Goal: Task Accomplishment & Management: Manage account settings

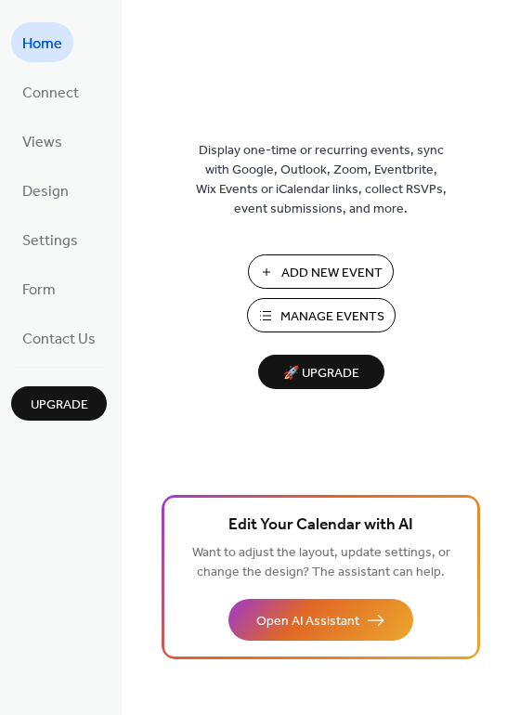
click at [326, 316] on span "Manage Events" at bounding box center [332, 316] width 104 height 19
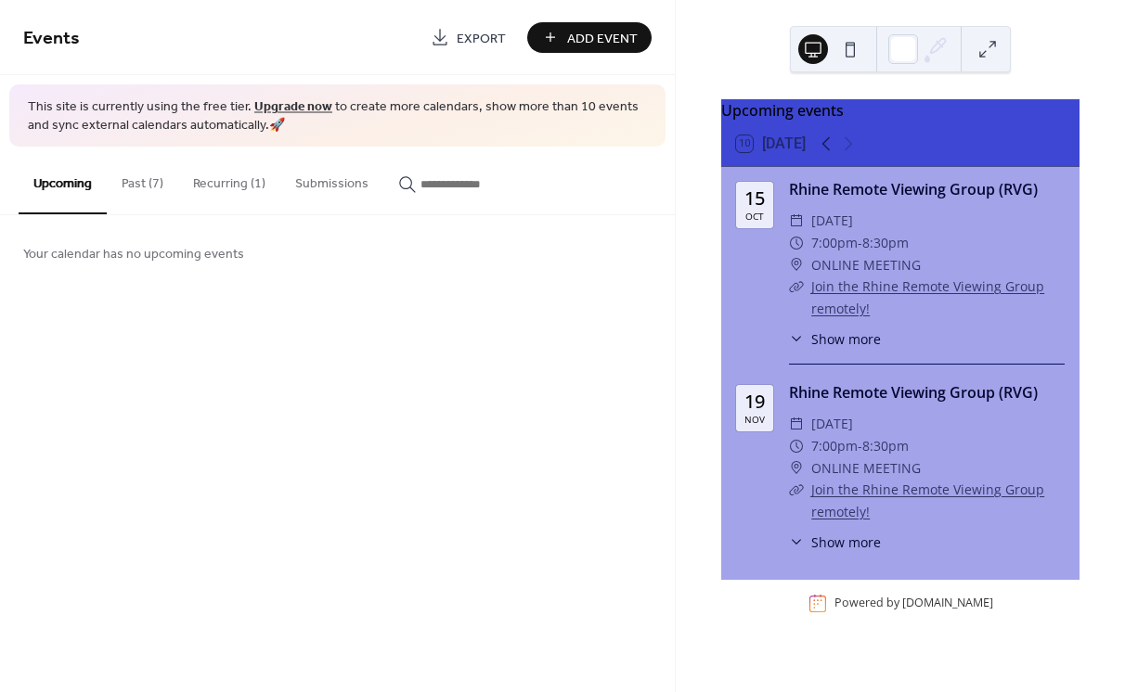
click at [147, 187] on button "Past (7)" at bounding box center [142, 180] width 71 height 66
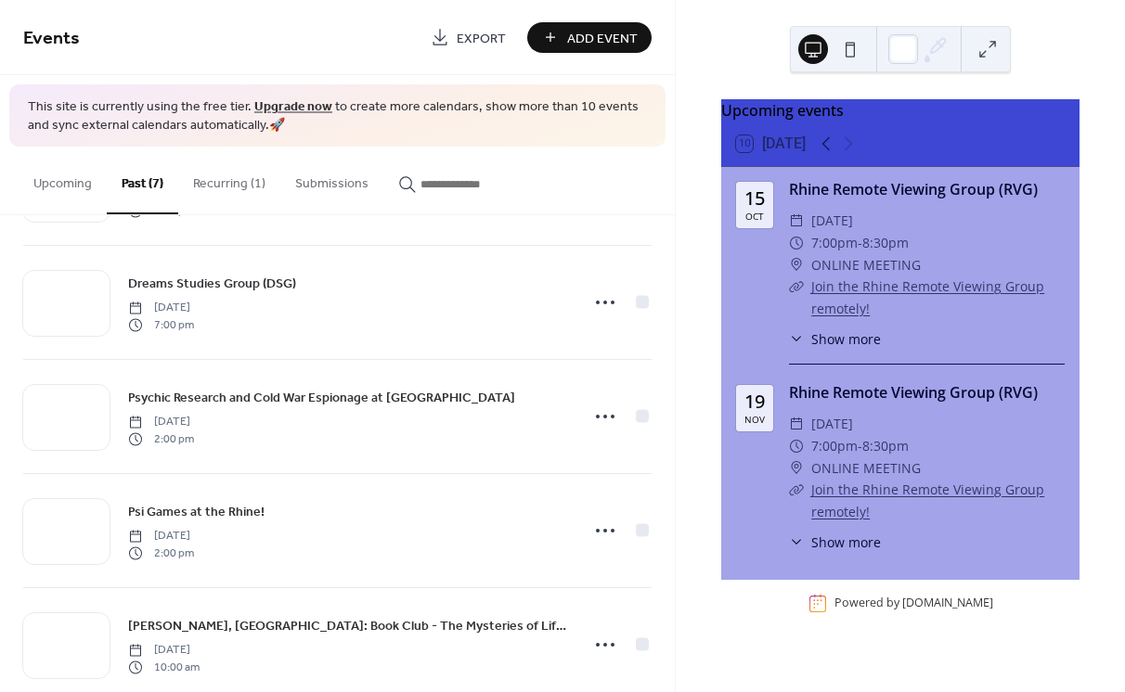
scroll to position [371, 0]
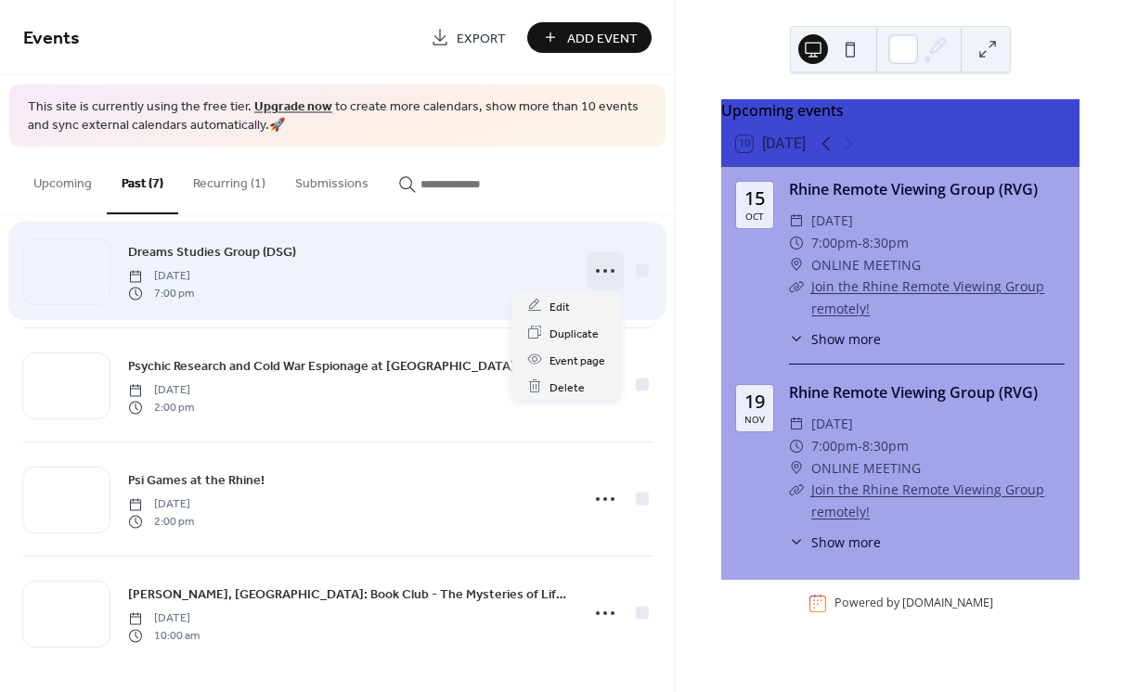
click at [600, 274] on icon at bounding box center [605, 271] width 30 height 30
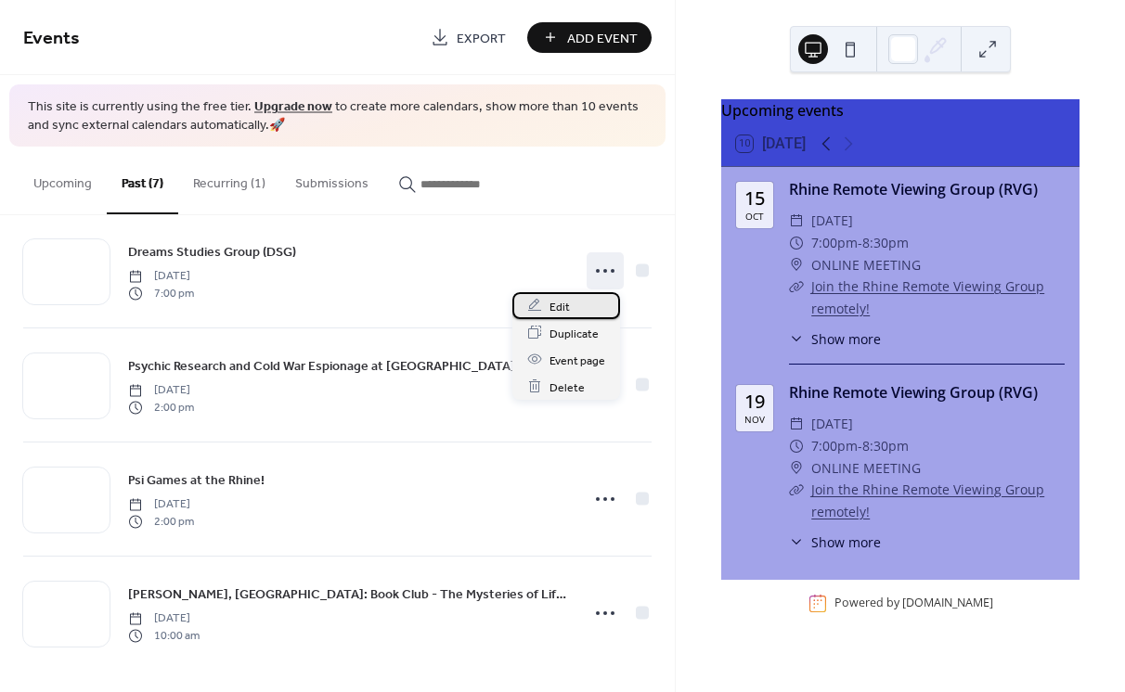
click at [550, 310] on span "Edit" at bounding box center [559, 306] width 20 height 19
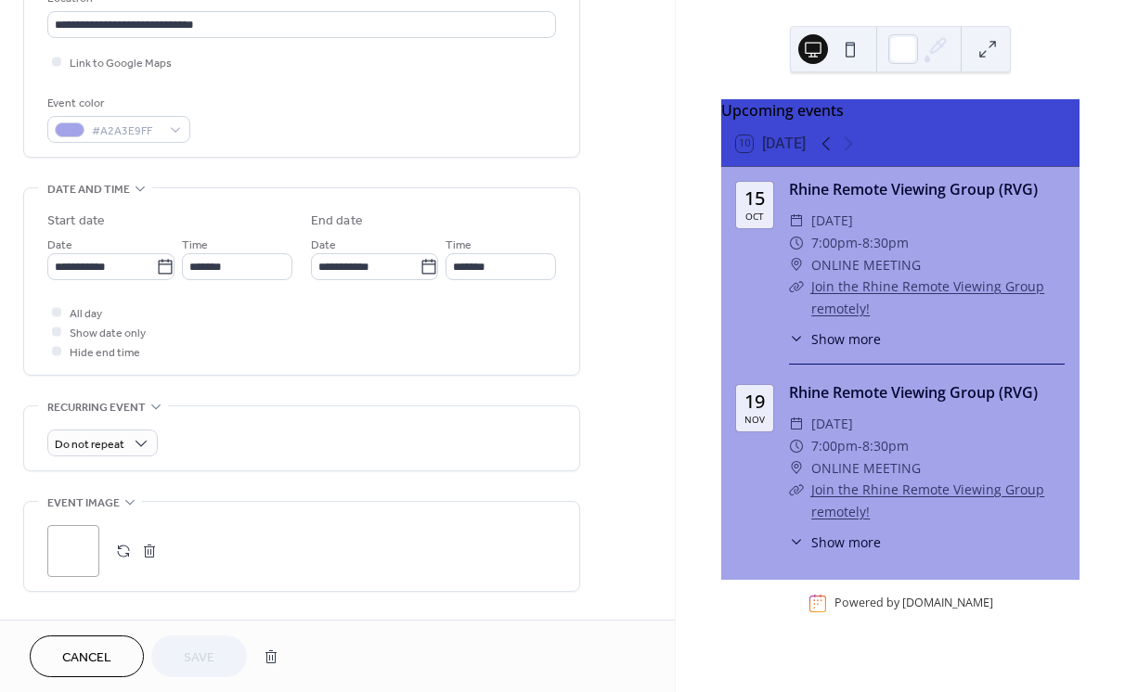
scroll to position [495, 0]
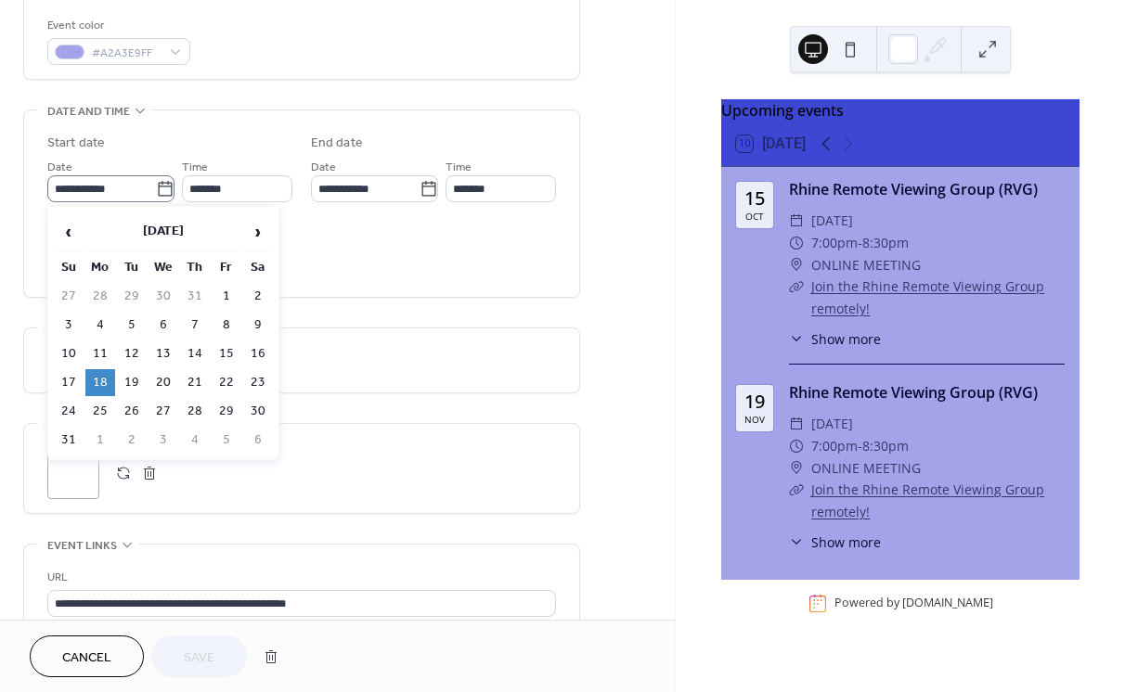
click at [162, 187] on icon at bounding box center [165, 189] width 19 height 19
click at [156, 187] on input "**********" at bounding box center [101, 188] width 109 height 27
click at [254, 235] on span "›" at bounding box center [258, 231] width 28 height 37
click at [95, 378] on td "20" at bounding box center [100, 382] width 30 height 27
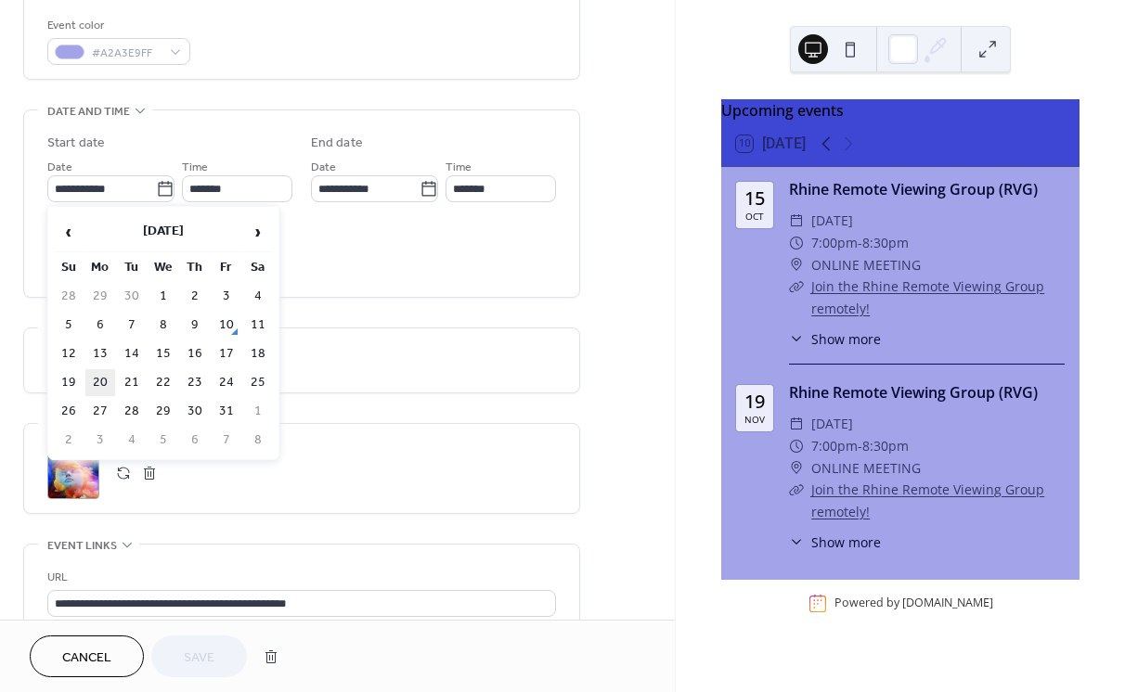
type input "**********"
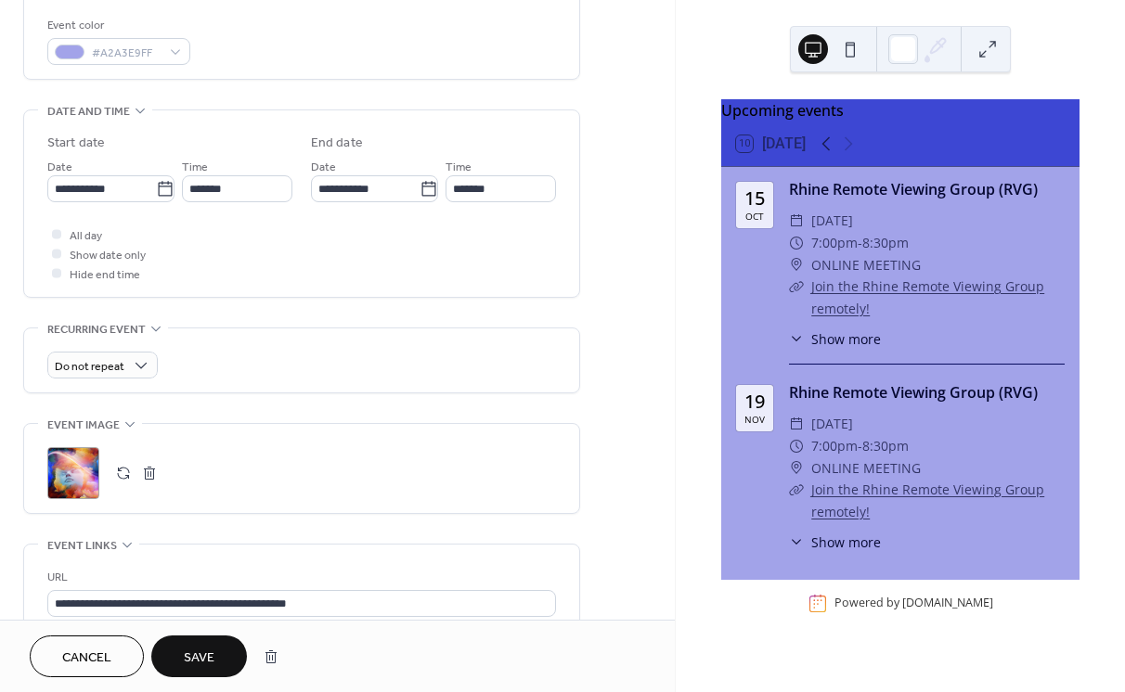
click at [201, 666] on span "Save" at bounding box center [199, 658] width 31 height 19
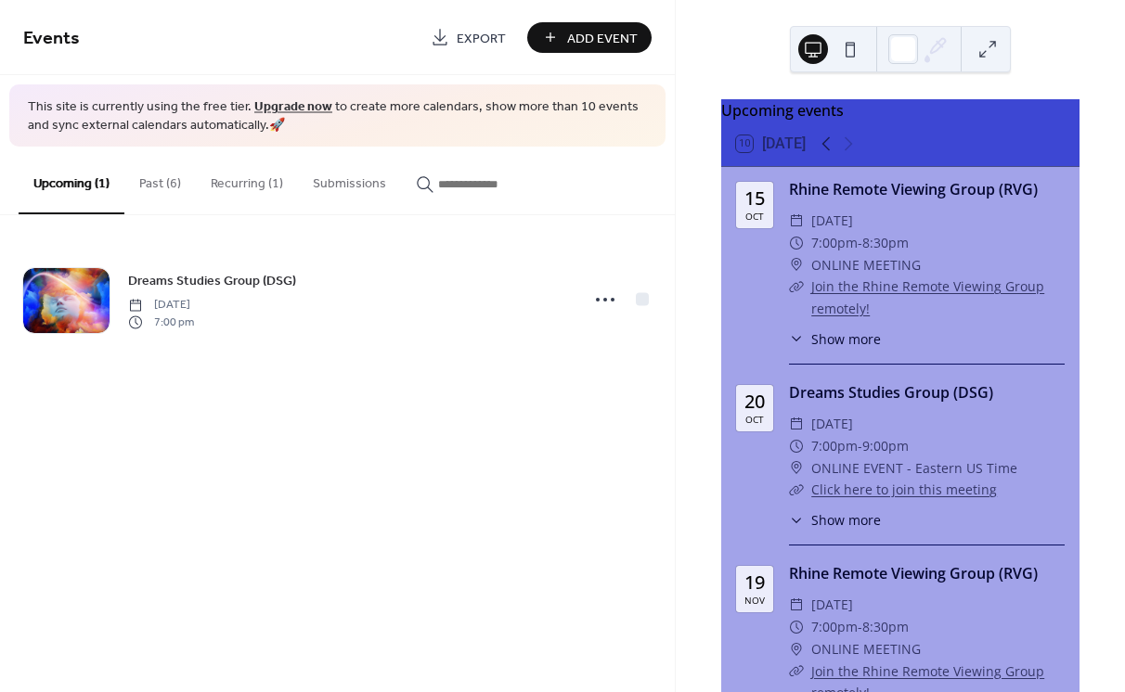
click at [162, 183] on button "Past (6)" at bounding box center [159, 180] width 71 height 66
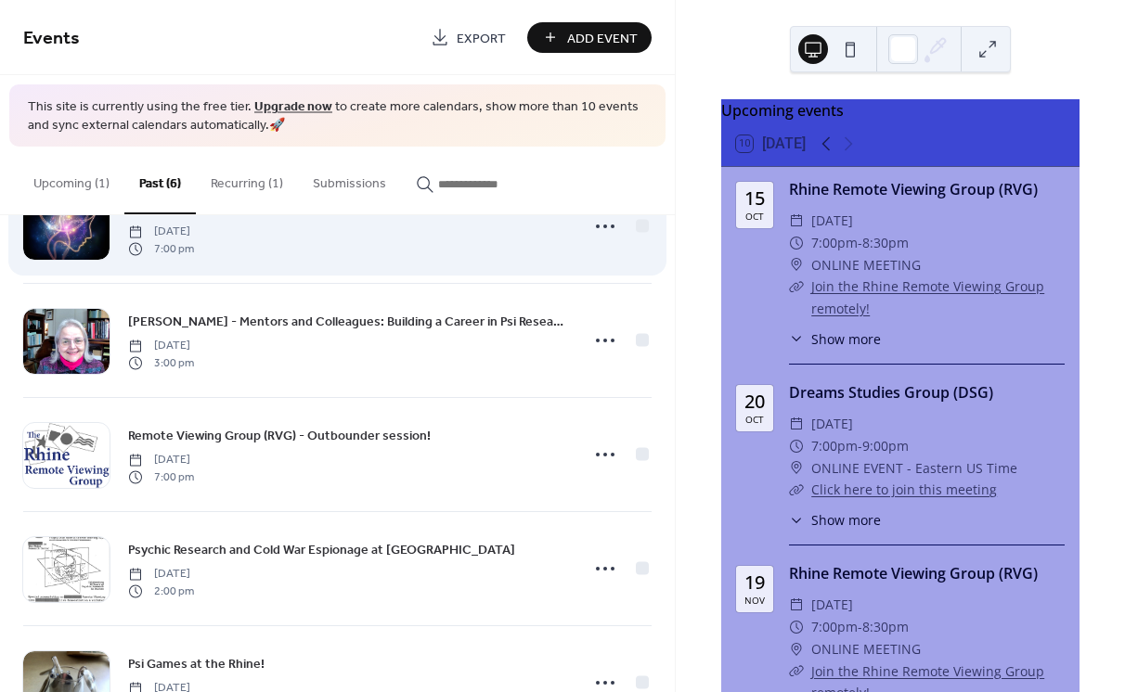
scroll to position [74, 0]
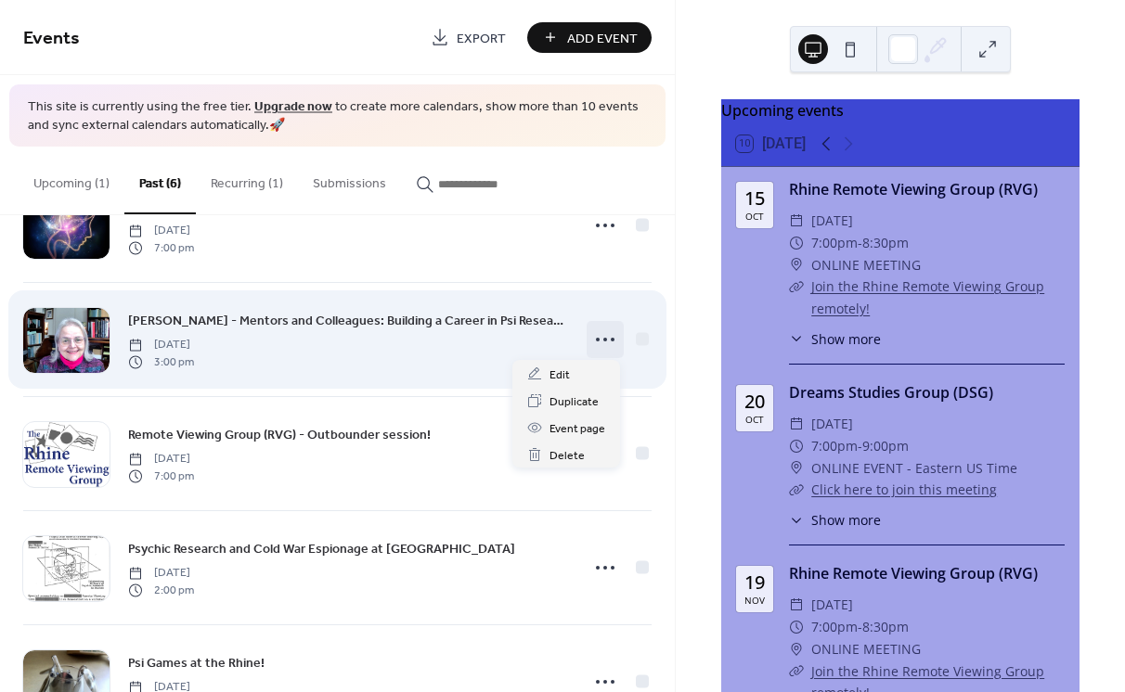
click at [601, 342] on icon at bounding box center [605, 340] width 30 height 30
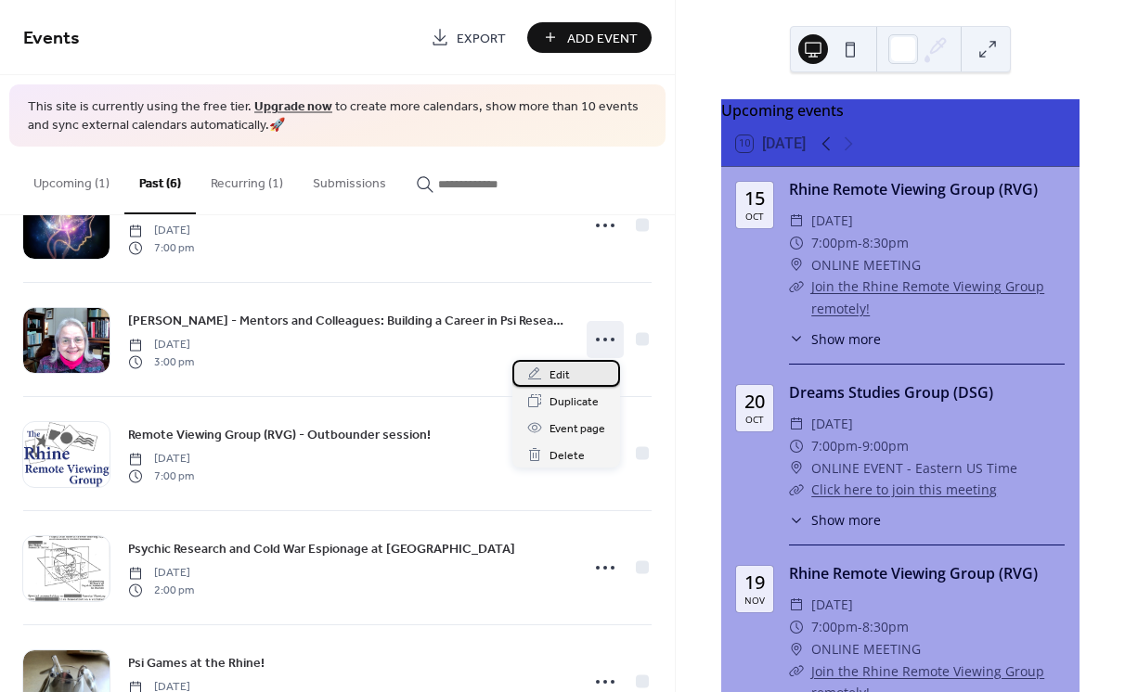
click at [562, 374] on span "Edit" at bounding box center [559, 375] width 20 height 19
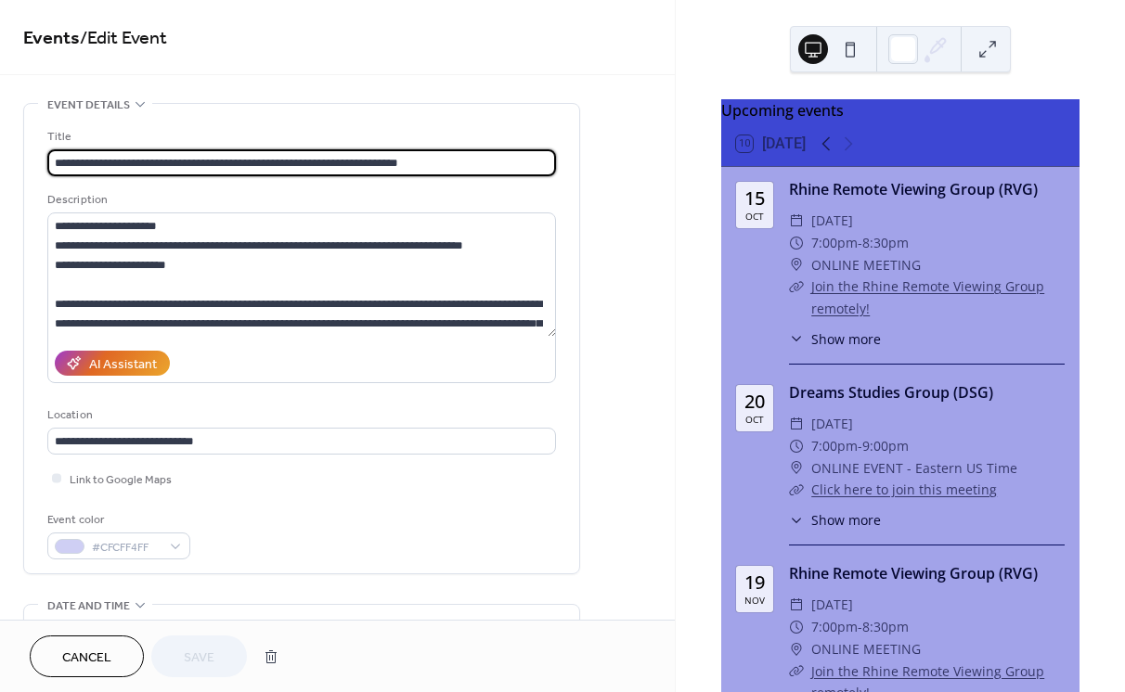
drag, startPoint x: 141, startPoint y: 161, endPoint x: 421, endPoint y: 166, distance: 280.4
click at [422, 164] on input "**********" at bounding box center [301, 162] width 509 height 27
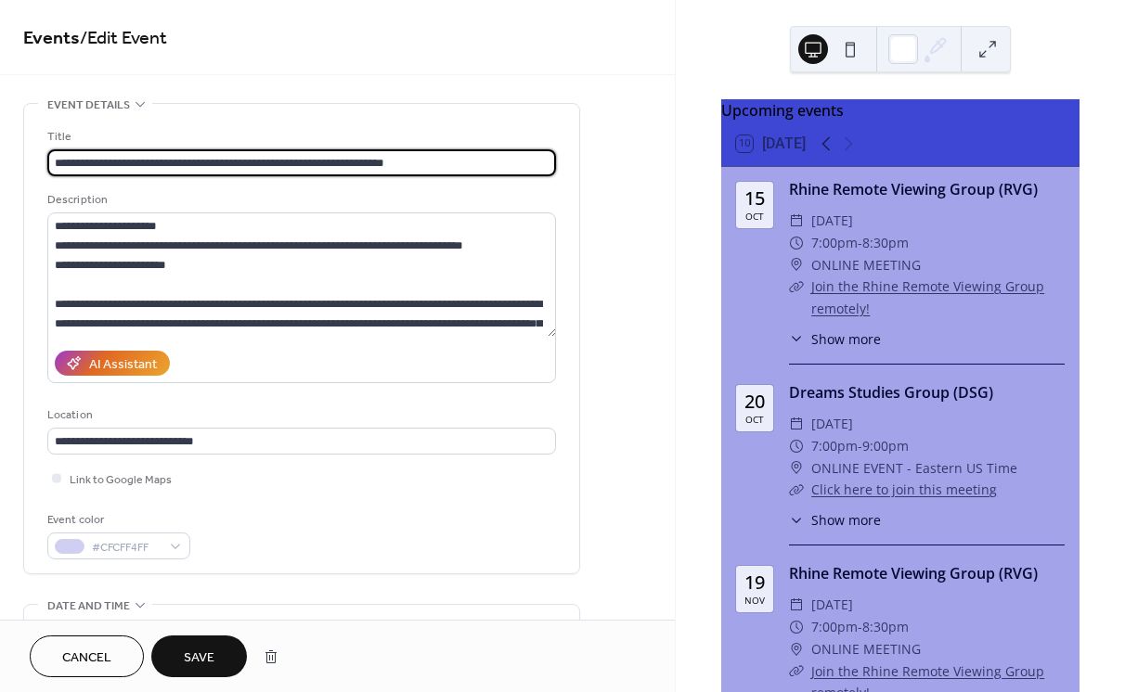
drag, startPoint x: 129, startPoint y: 162, endPoint x: 49, endPoint y: 165, distance: 79.9
click at [50, 164] on input "**********" at bounding box center [301, 162] width 509 height 27
paste input "**********"
type input "**********"
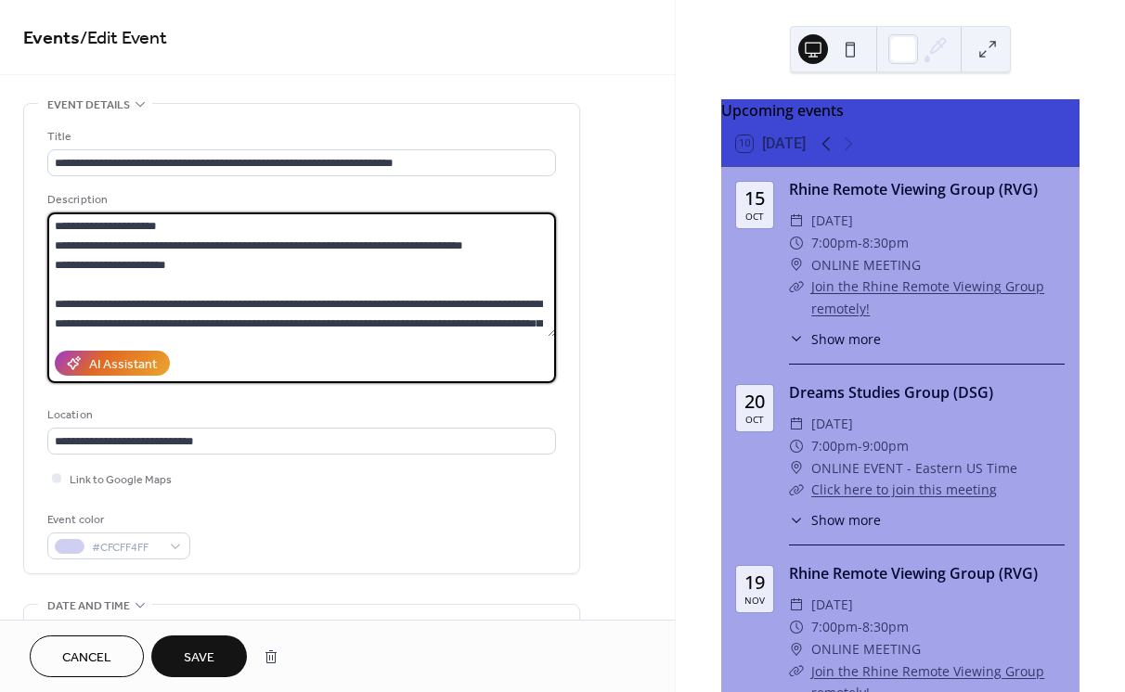
drag, startPoint x: 180, startPoint y: 226, endPoint x: 53, endPoint y: 226, distance: 127.2
click at [53, 226] on textarea at bounding box center [301, 275] width 509 height 124
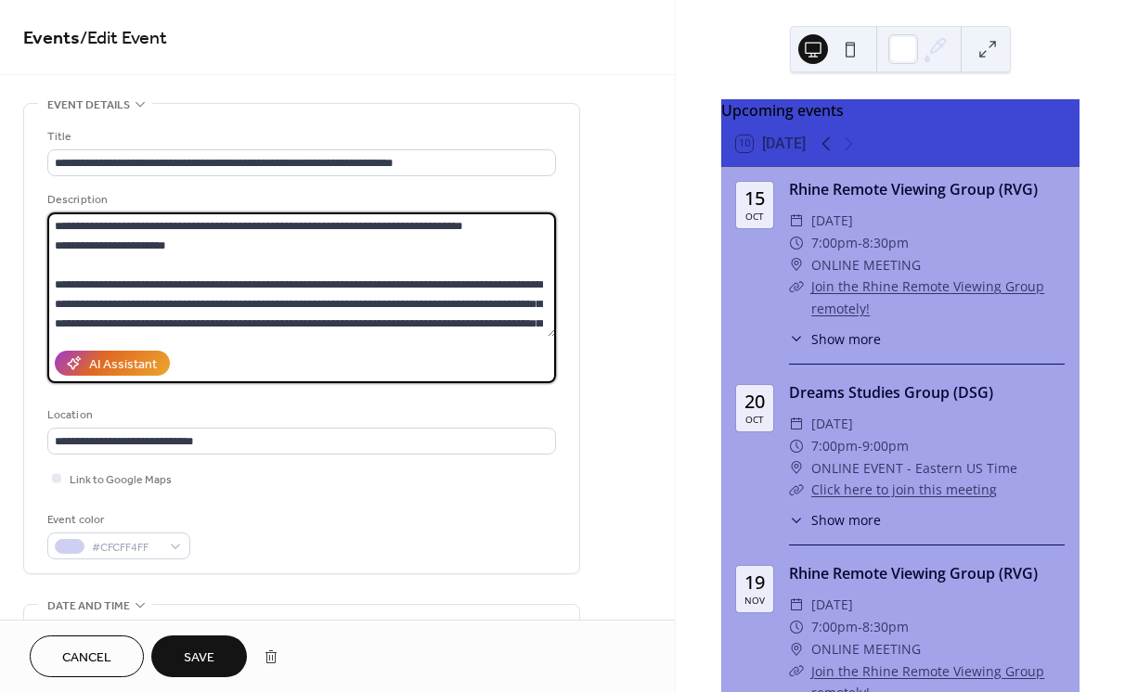
drag, startPoint x: 80, startPoint y: 241, endPoint x: 157, endPoint y: 243, distance: 77.1
click at [157, 243] on textarea at bounding box center [301, 275] width 509 height 124
paste textarea "**"
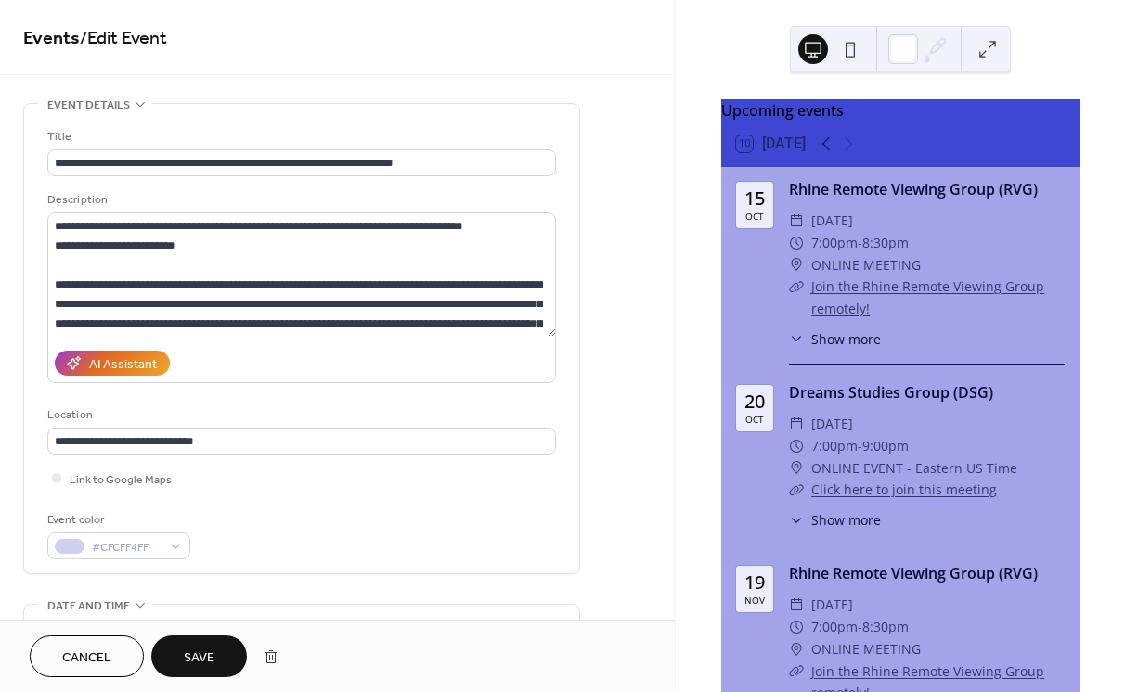
click at [697, 128] on div "Upcoming events 10 Today 15 Oct Rhine Remote Viewing Group (RVG) ​ Wednesday, O…" at bounding box center [900, 346] width 449 height 692
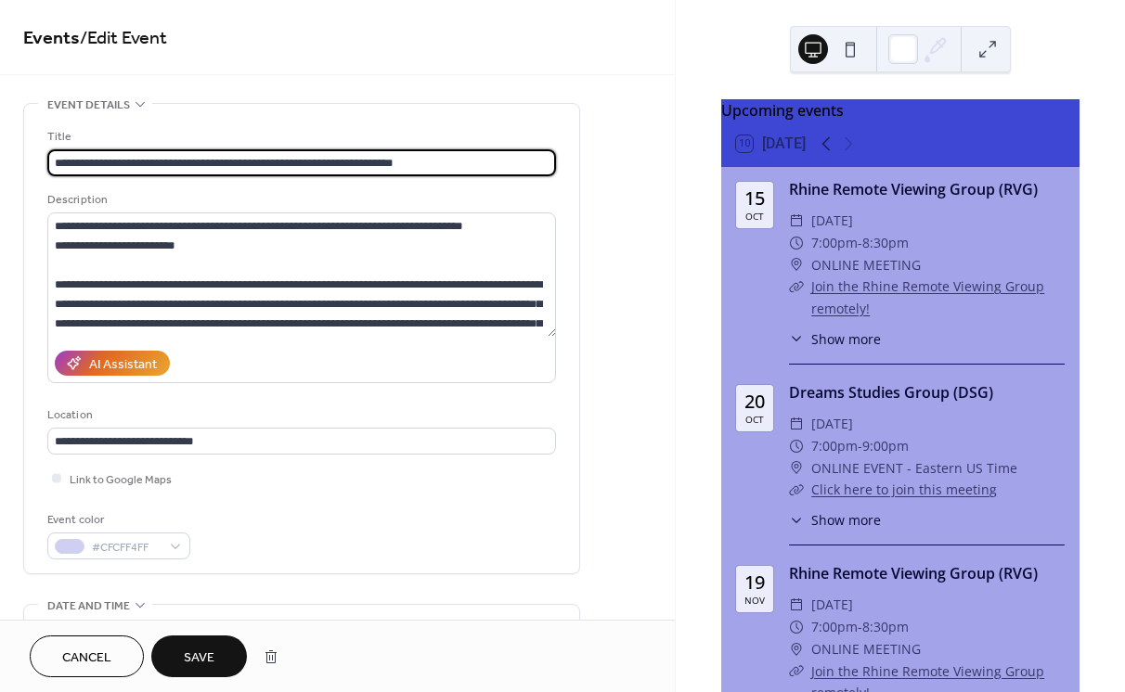
drag, startPoint x: 151, startPoint y: 162, endPoint x: 430, endPoint y: 146, distance: 278.9
click at [434, 142] on div "**********" at bounding box center [301, 151] width 509 height 49
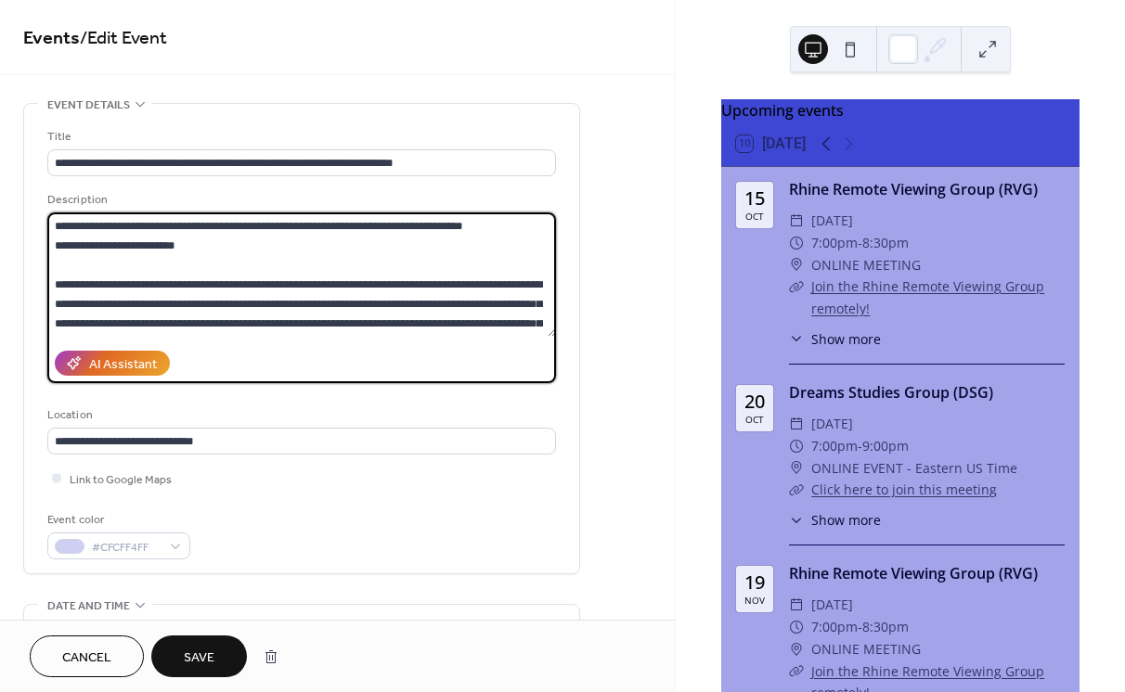
drag, startPoint x: 53, startPoint y: 226, endPoint x: 509, endPoint y: 196, distance: 456.7
click at [509, 196] on div "Description" at bounding box center [301, 286] width 509 height 193
paste textarea
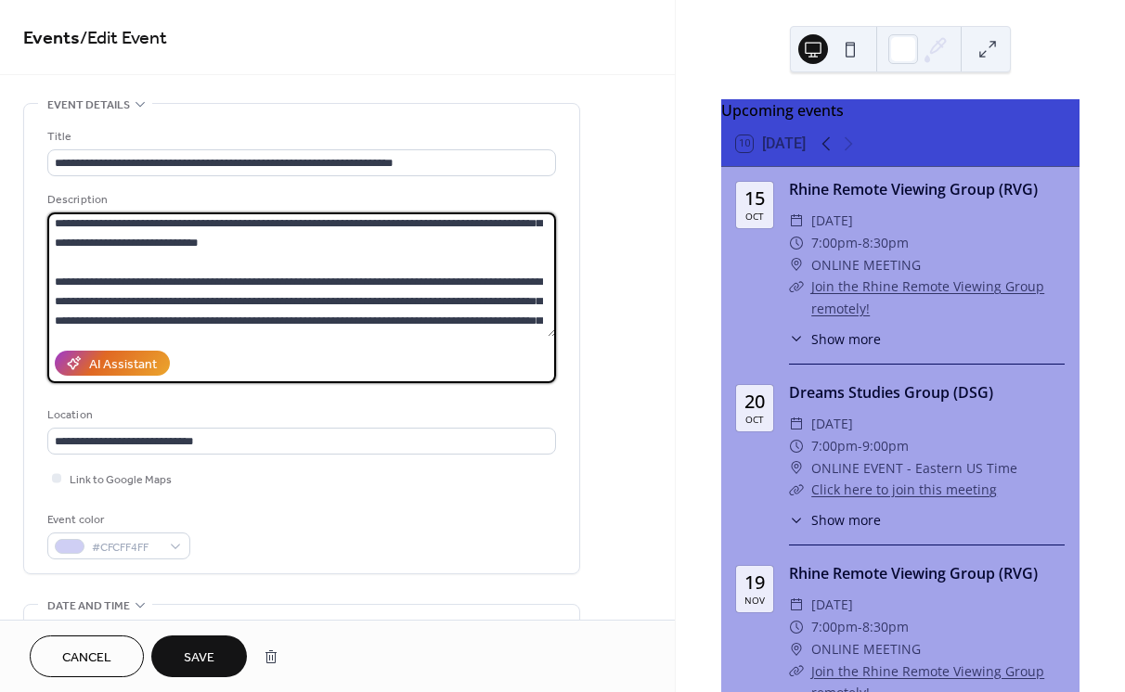
scroll to position [61, 0]
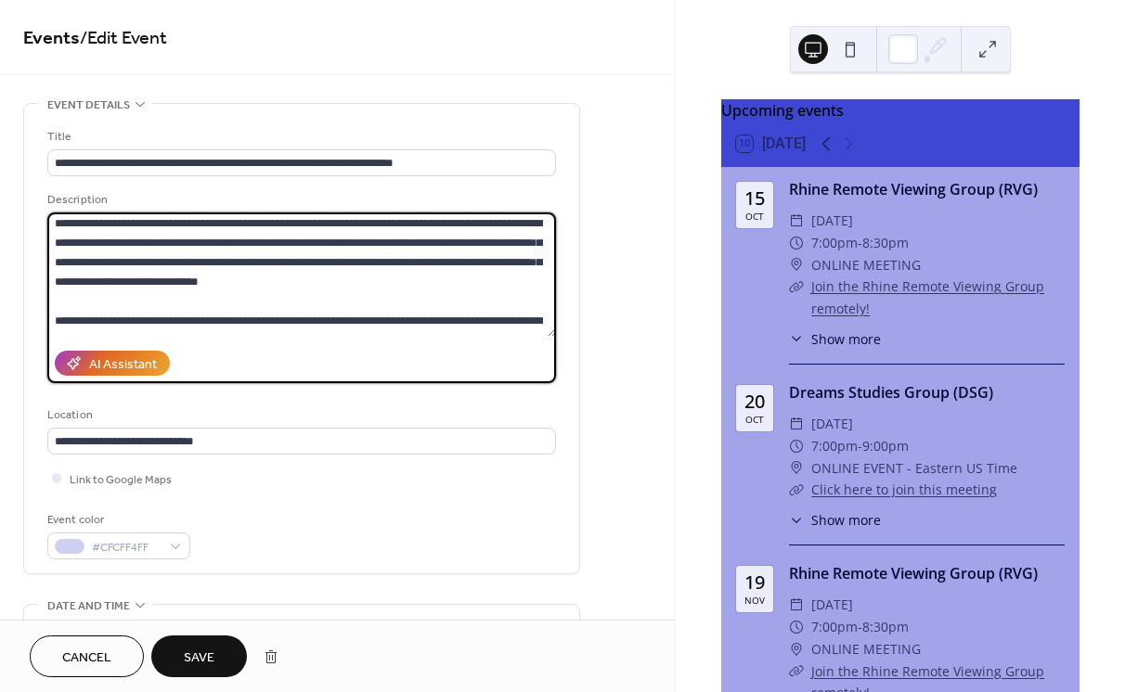
click at [54, 224] on textarea at bounding box center [301, 275] width 509 height 124
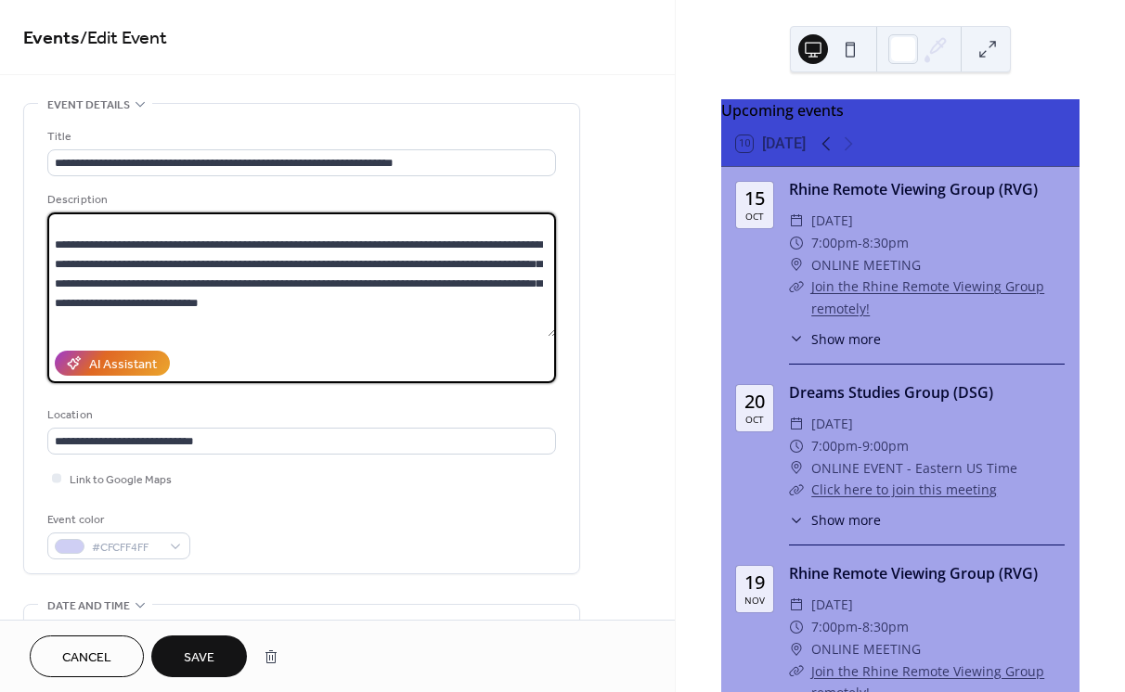
scroll to position [119, 0]
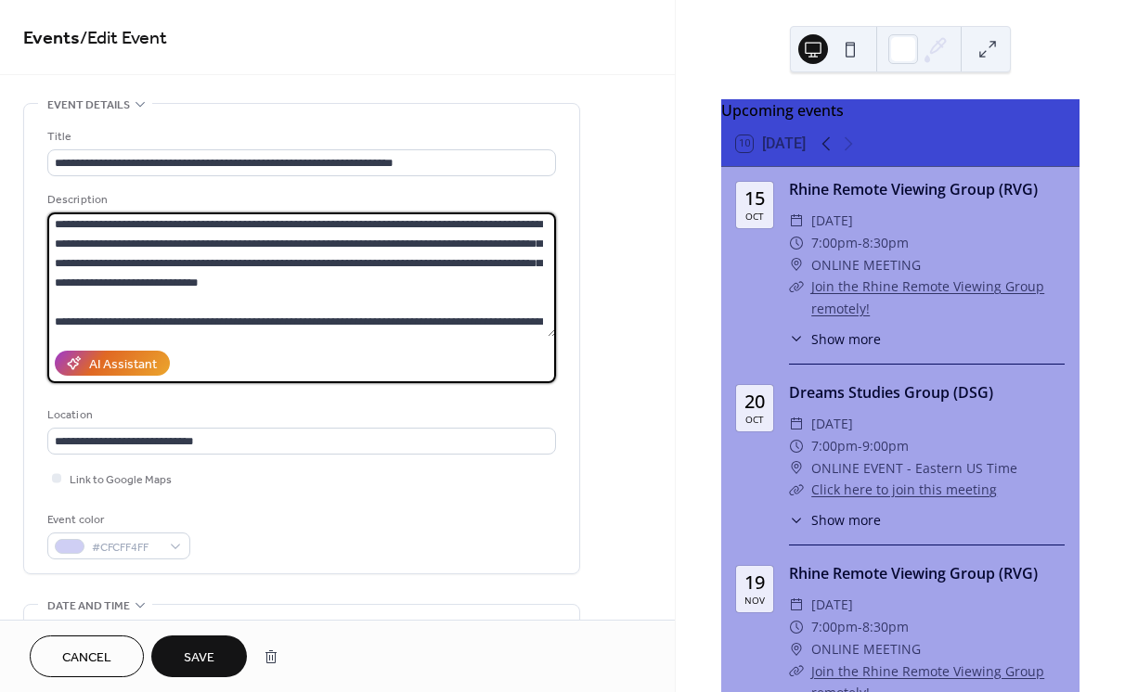
paste textarea "**********"
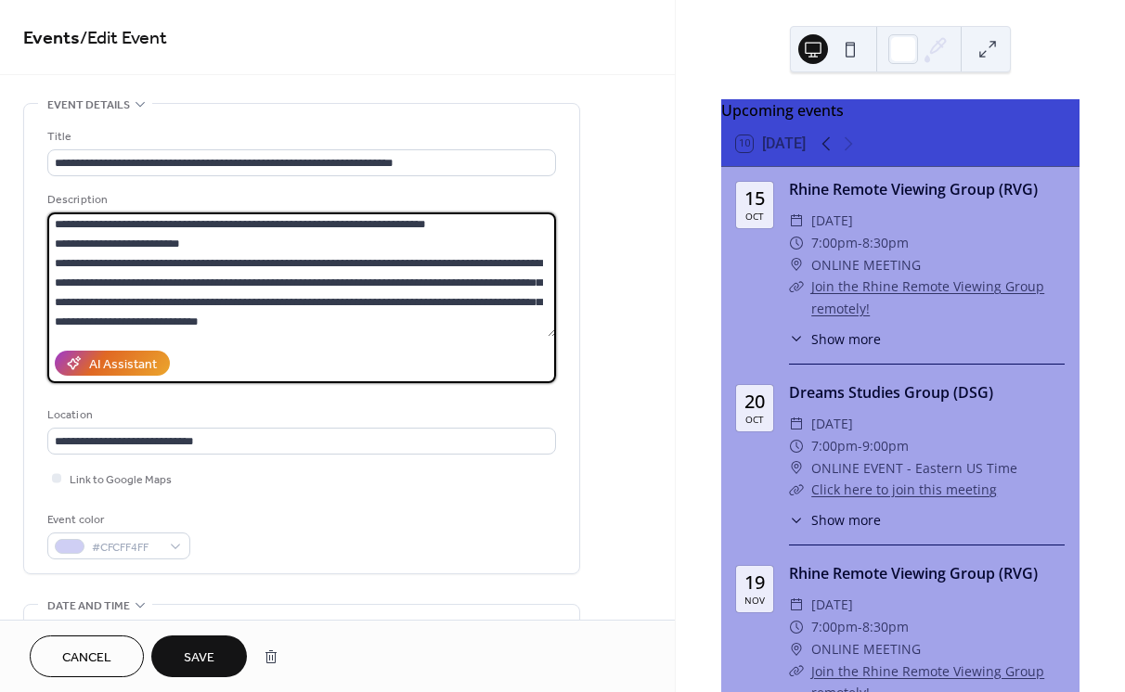
scroll to position [157, 0]
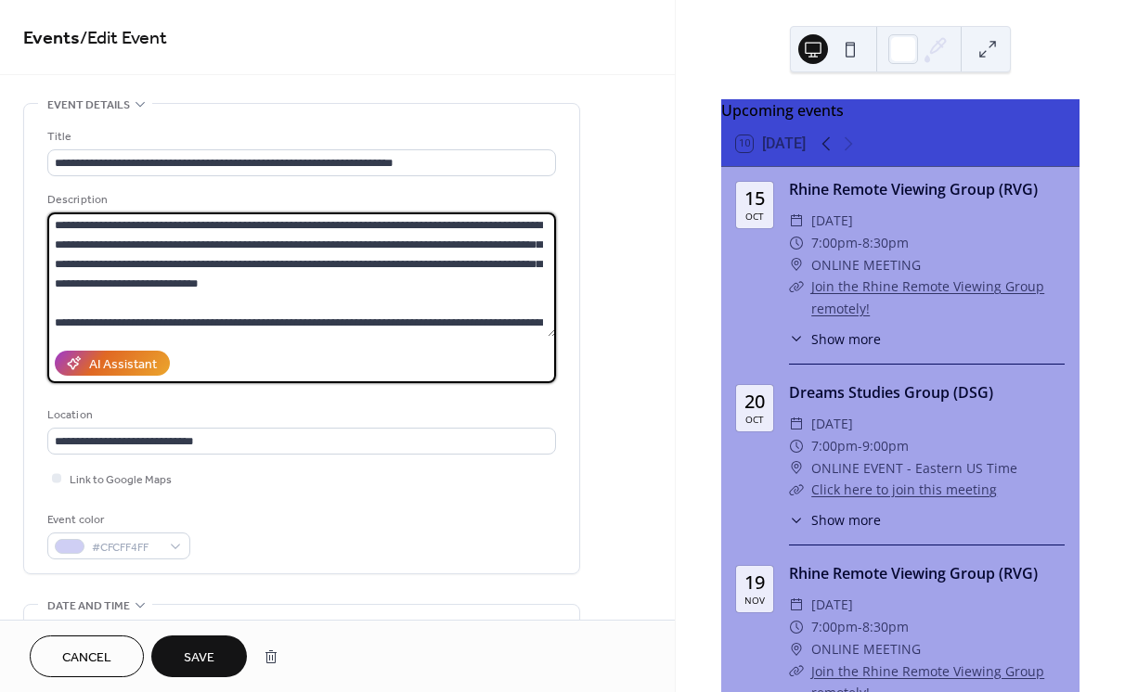
click at [57, 225] on textarea at bounding box center [301, 275] width 509 height 124
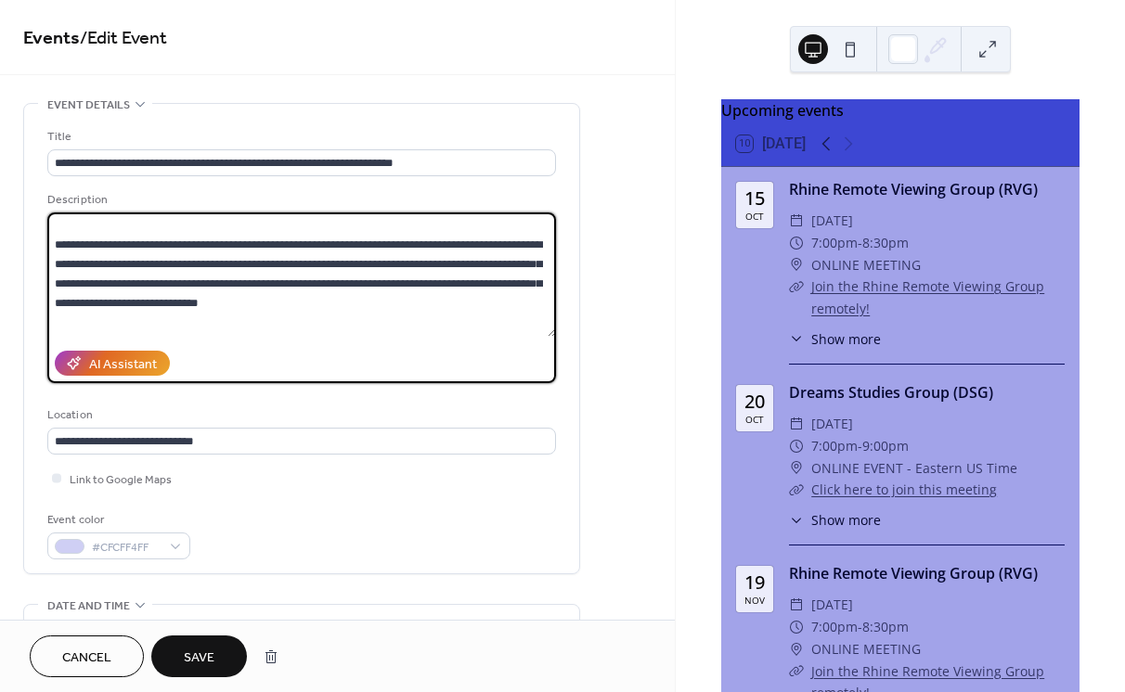
scroll to position [197, 0]
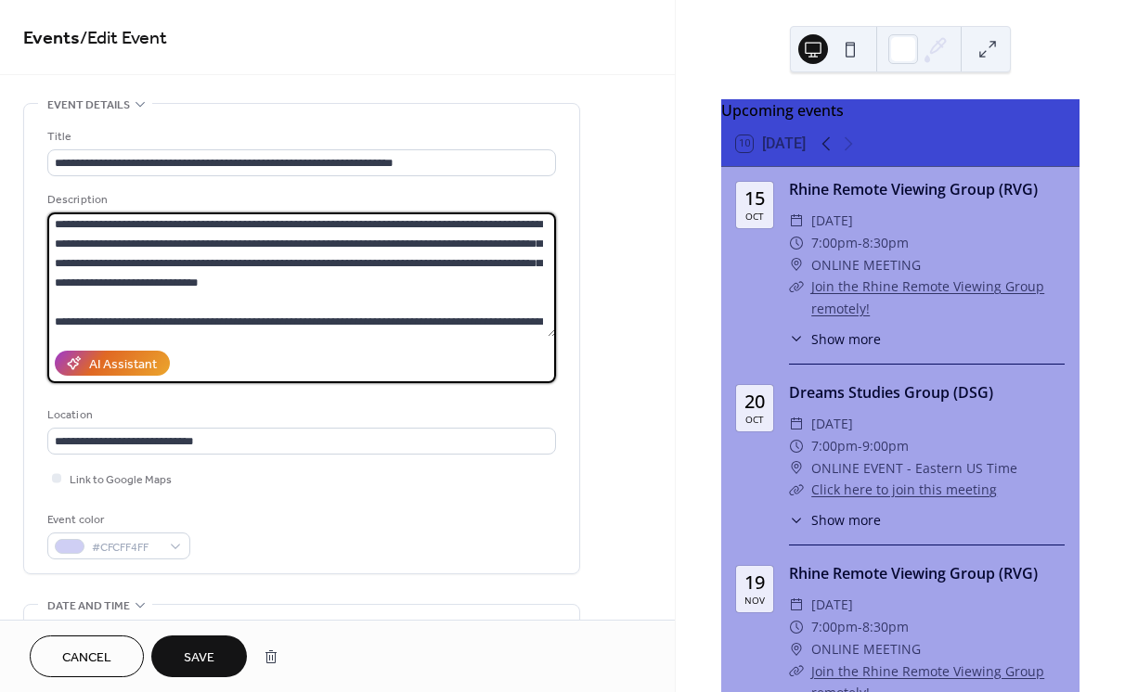
drag, startPoint x: 86, startPoint y: 220, endPoint x: 95, endPoint y: 229, distance: 12.5
click at [86, 221] on textarea at bounding box center [301, 275] width 509 height 124
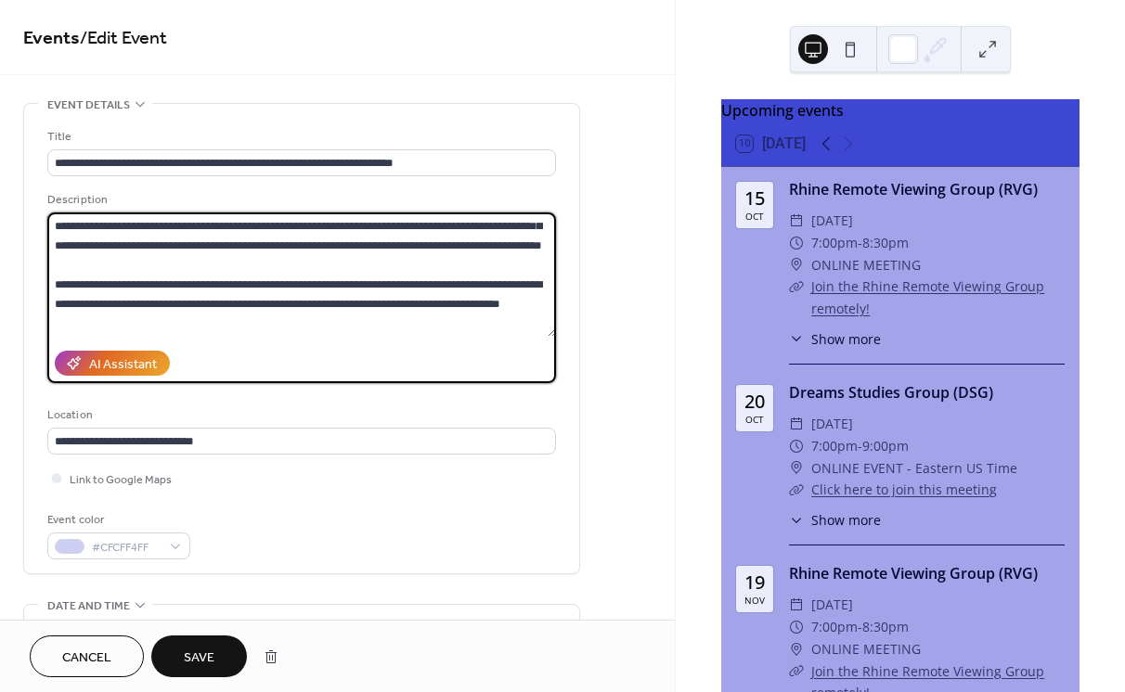
scroll to position [425, 0]
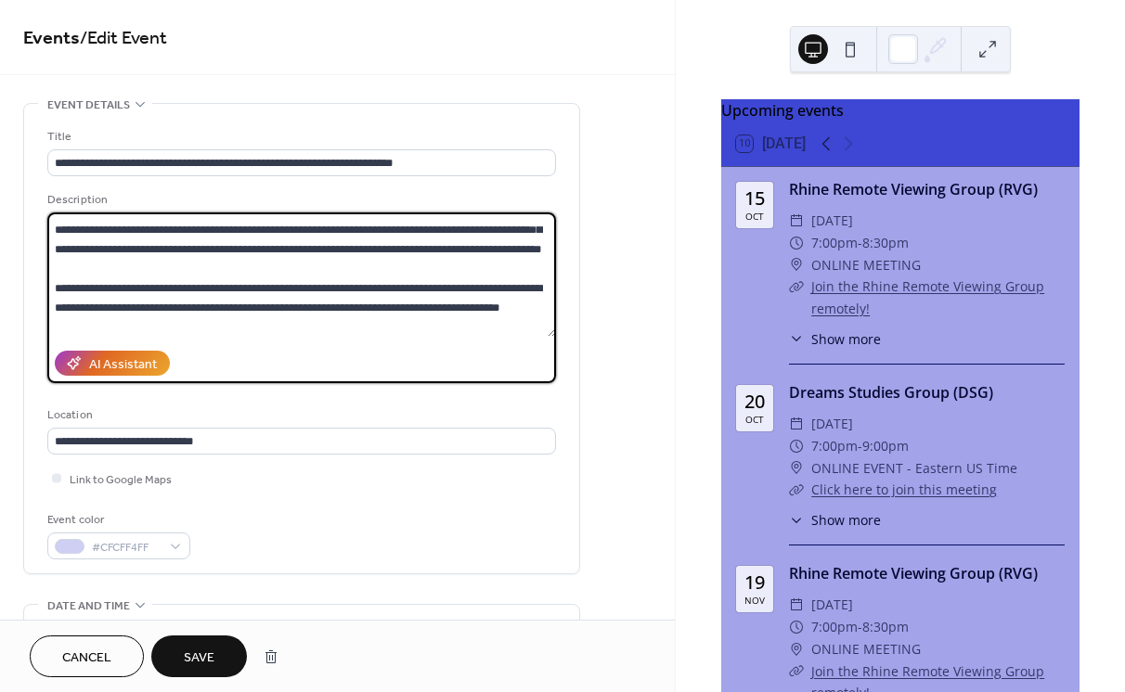
drag, startPoint x: 54, startPoint y: 264, endPoint x: 359, endPoint y: 287, distance: 306.2
click at [359, 287] on textarea at bounding box center [301, 275] width 509 height 124
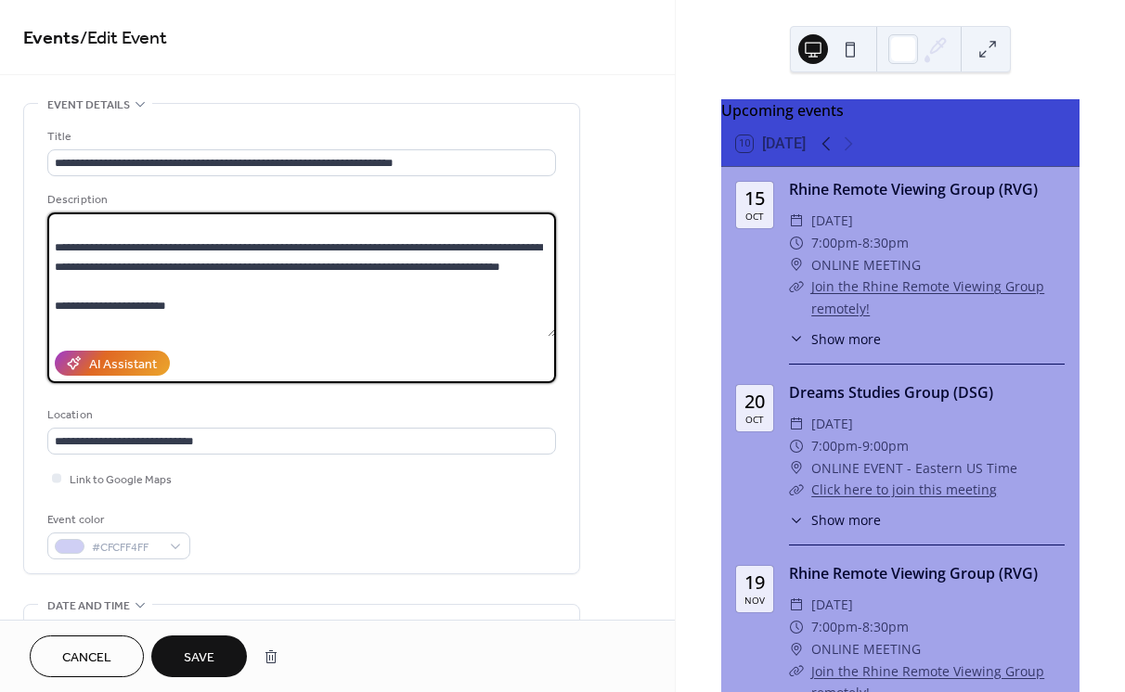
scroll to position [115, 0]
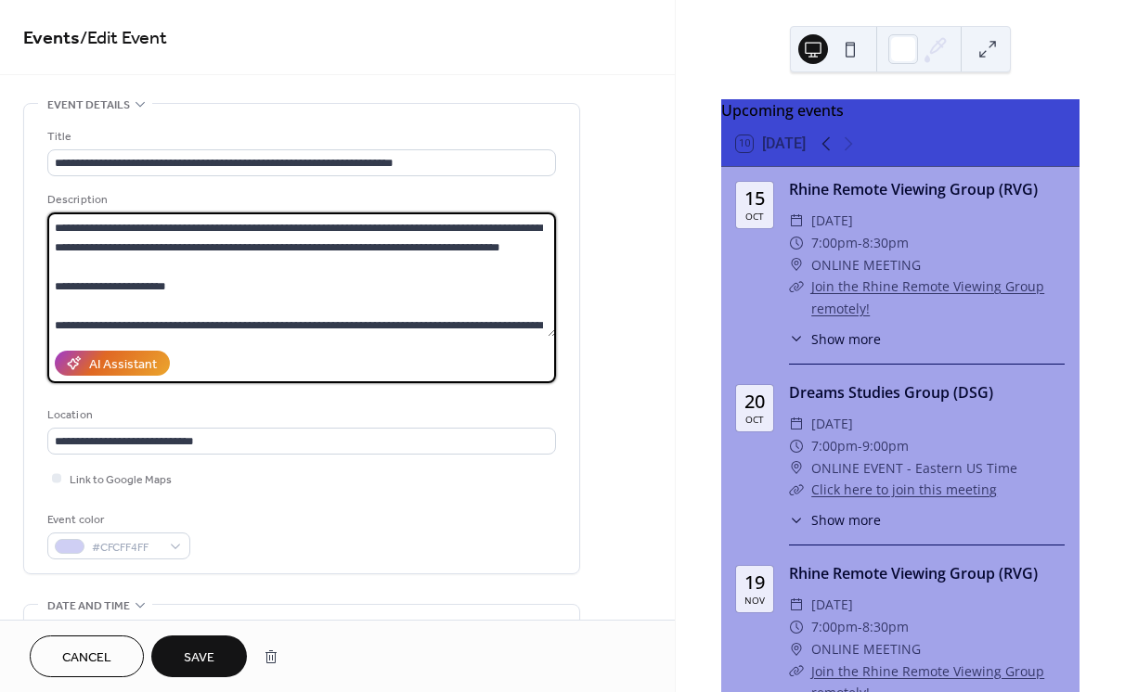
drag, startPoint x: 51, startPoint y: 230, endPoint x: 133, endPoint y: 266, distance: 89.3
click at [133, 266] on textarea at bounding box center [301, 275] width 509 height 124
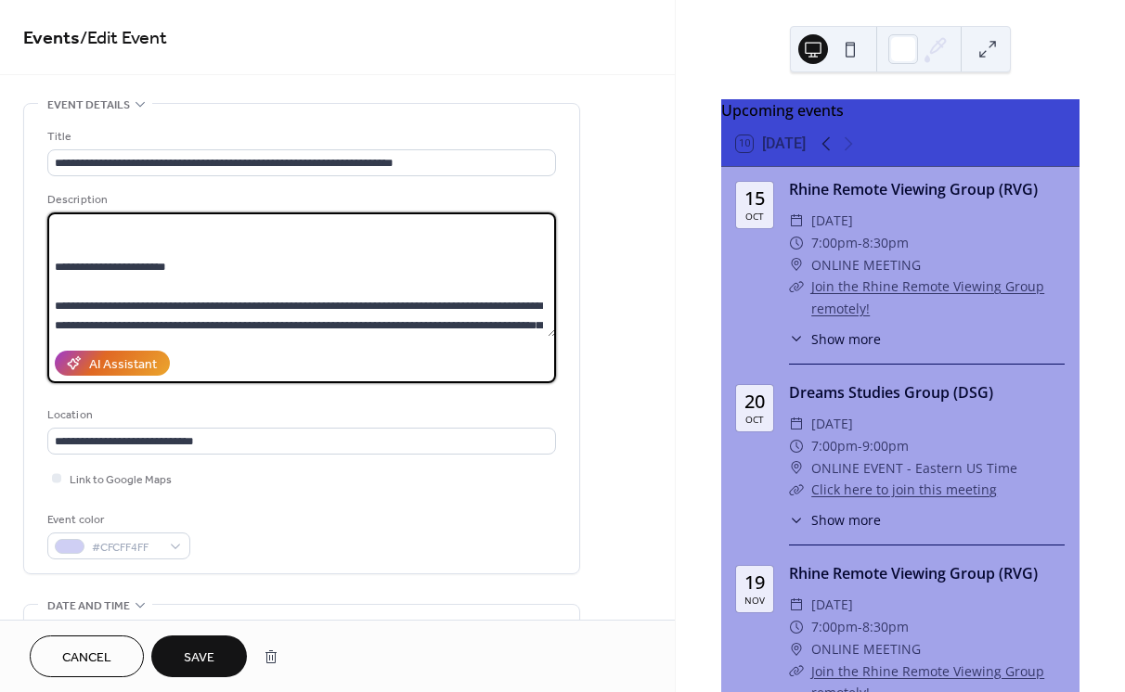
scroll to position [75, 0]
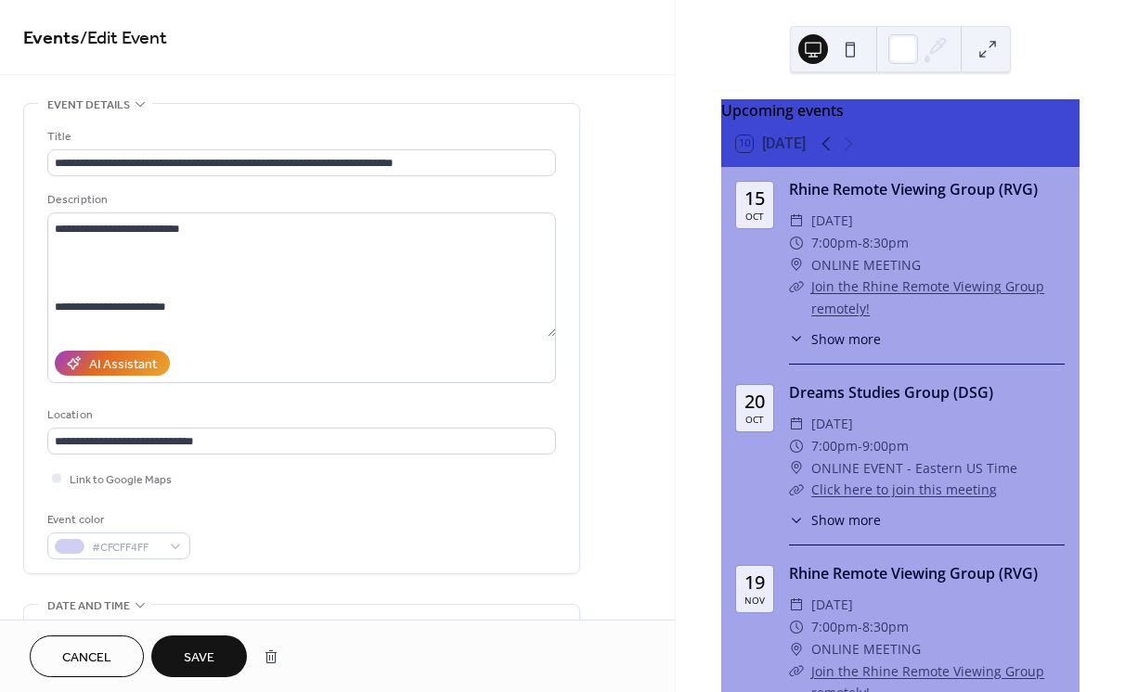
click at [698, 198] on div "Upcoming events 10 Today 15 Oct Rhine Remote Viewing Group (RVG) ​ Wednesday, O…" at bounding box center [900, 346] width 449 height 692
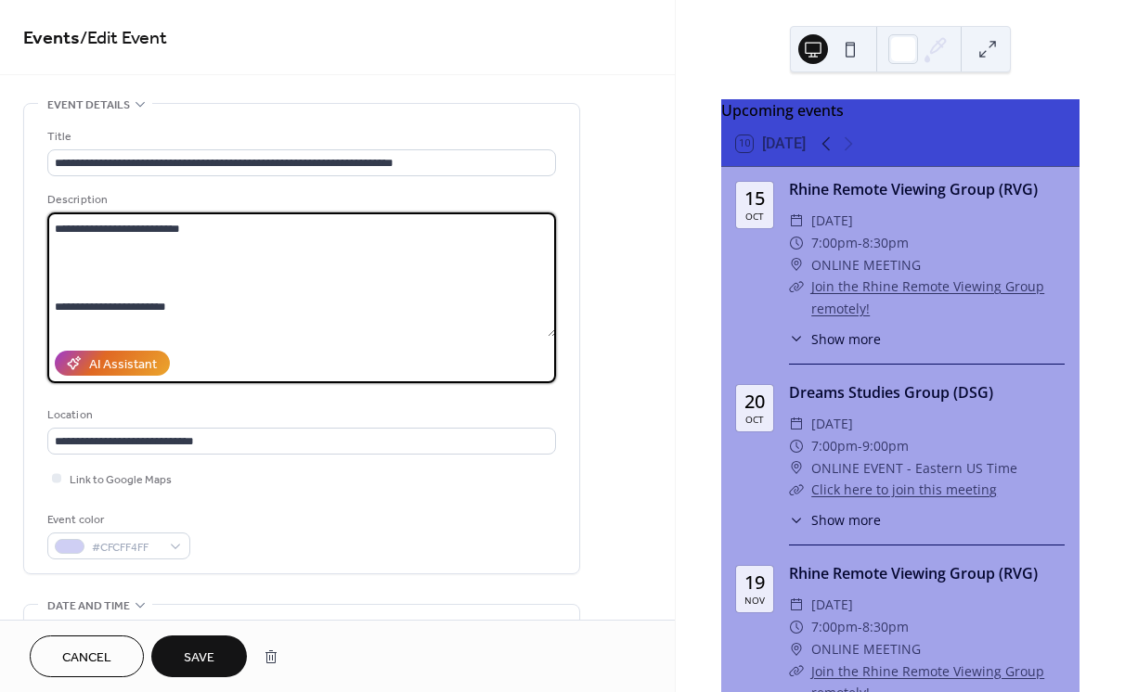
click at [70, 259] on textarea at bounding box center [301, 275] width 509 height 124
paste textarea "**********"
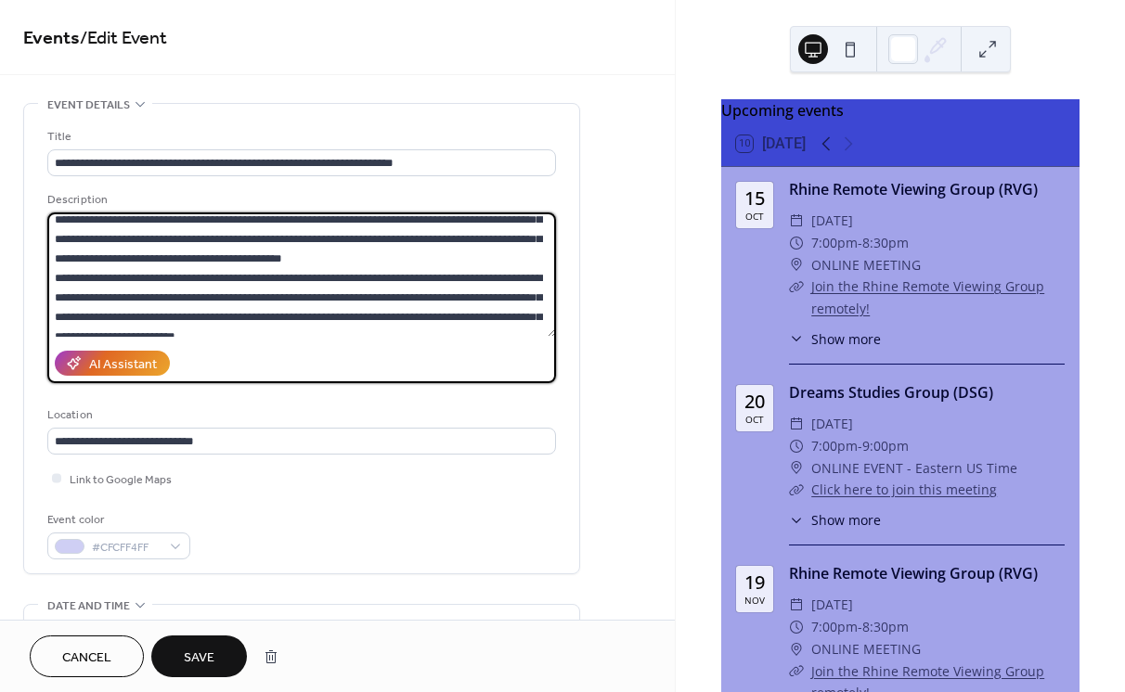
scroll to position [186, 0]
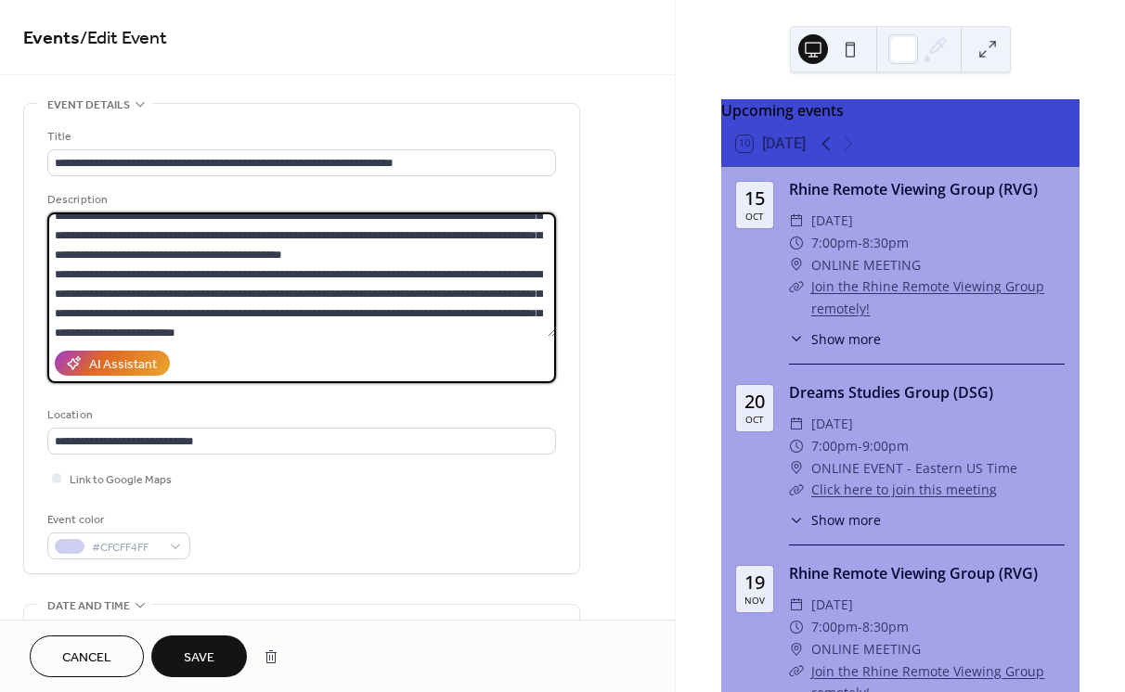
click at [509, 248] on textarea at bounding box center [301, 275] width 509 height 124
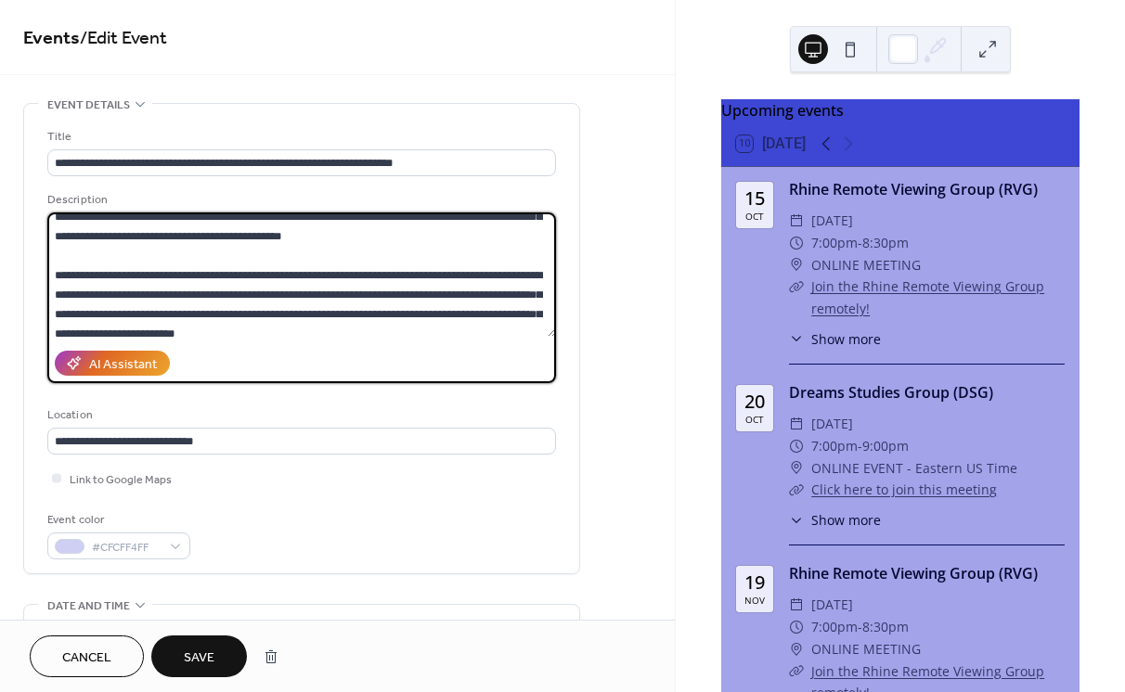
scroll to position [266, 0]
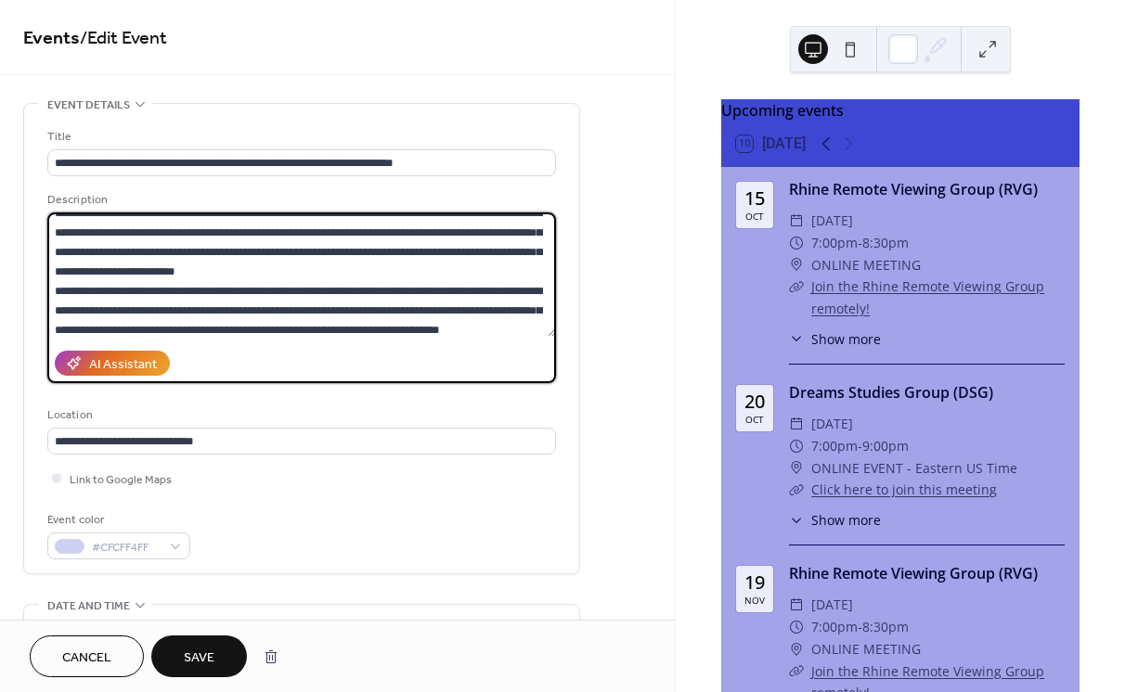
click at [261, 268] on textarea at bounding box center [301, 275] width 509 height 124
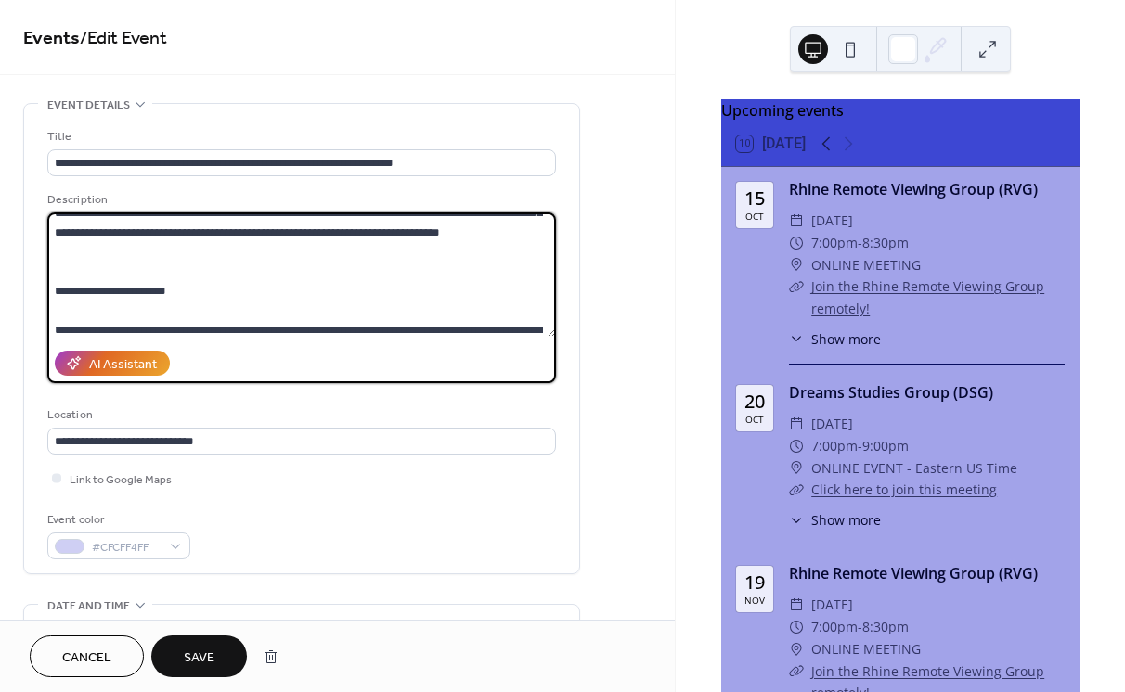
scroll to position [410, 0]
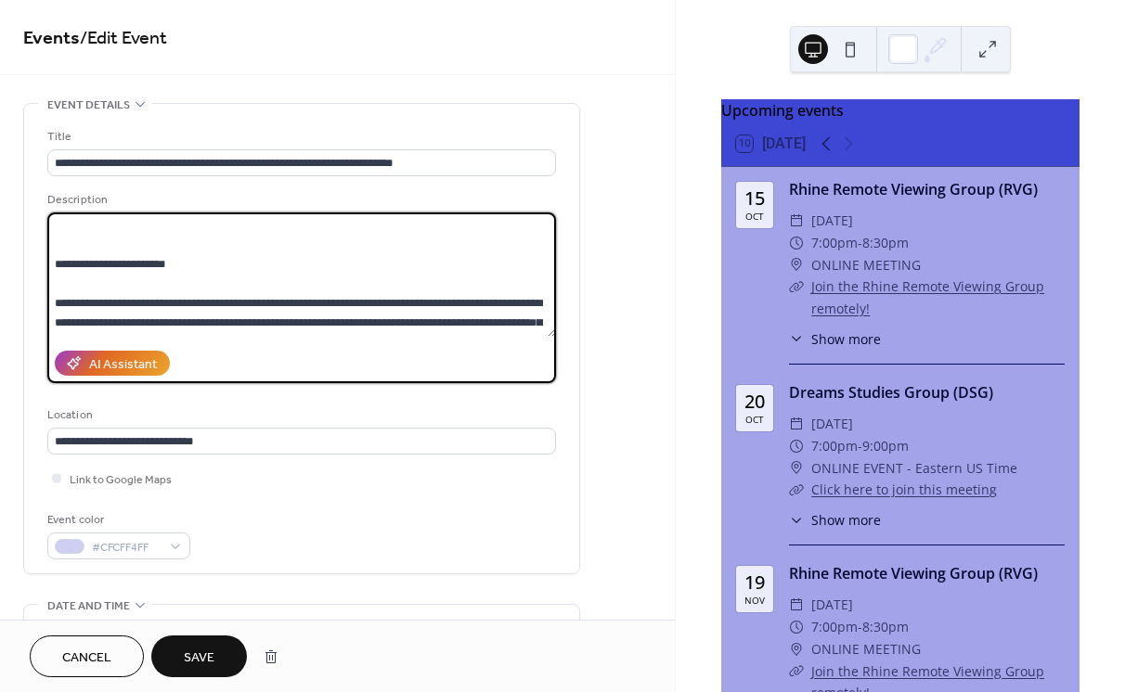
click at [124, 261] on textarea at bounding box center [301, 275] width 509 height 124
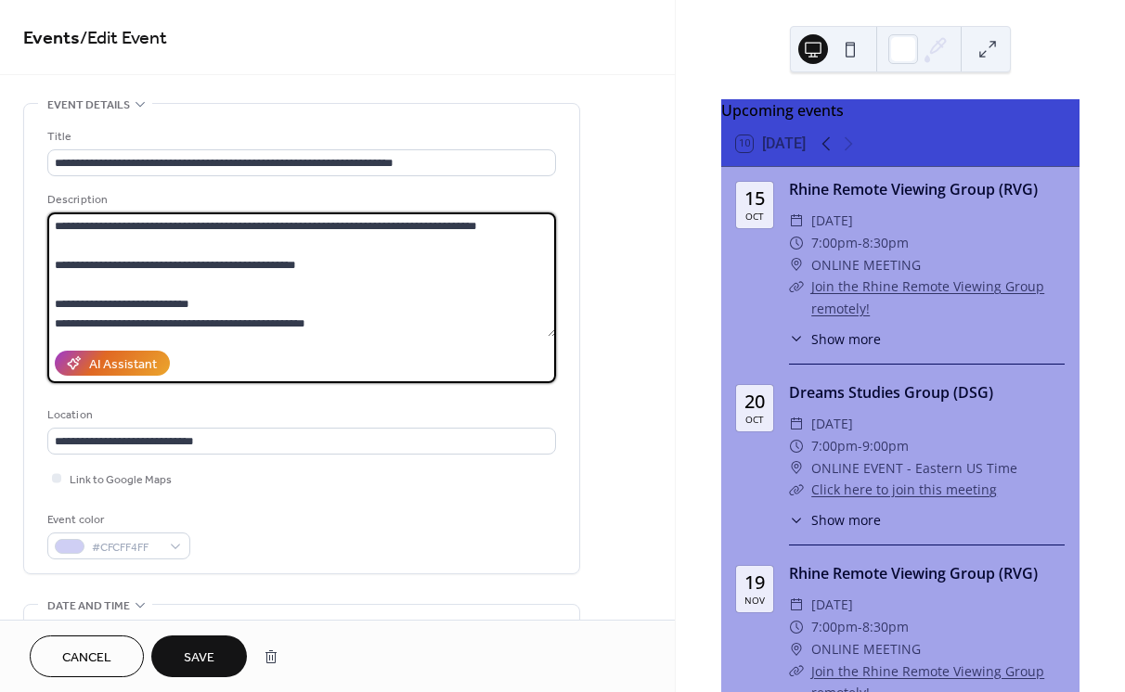
scroll to position [778, 0]
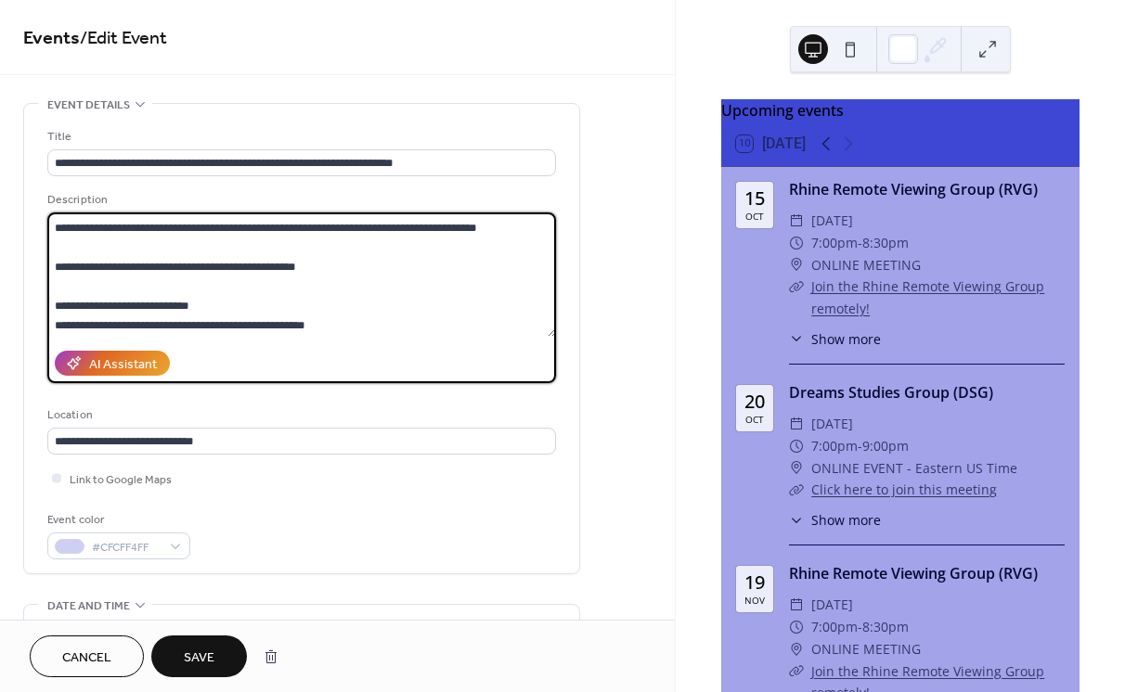
drag, startPoint x: 54, startPoint y: 301, endPoint x: 495, endPoint y: 269, distance: 442.0
click at [498, 268] on textarea at bounding box center [301, 275] width 509 height 124
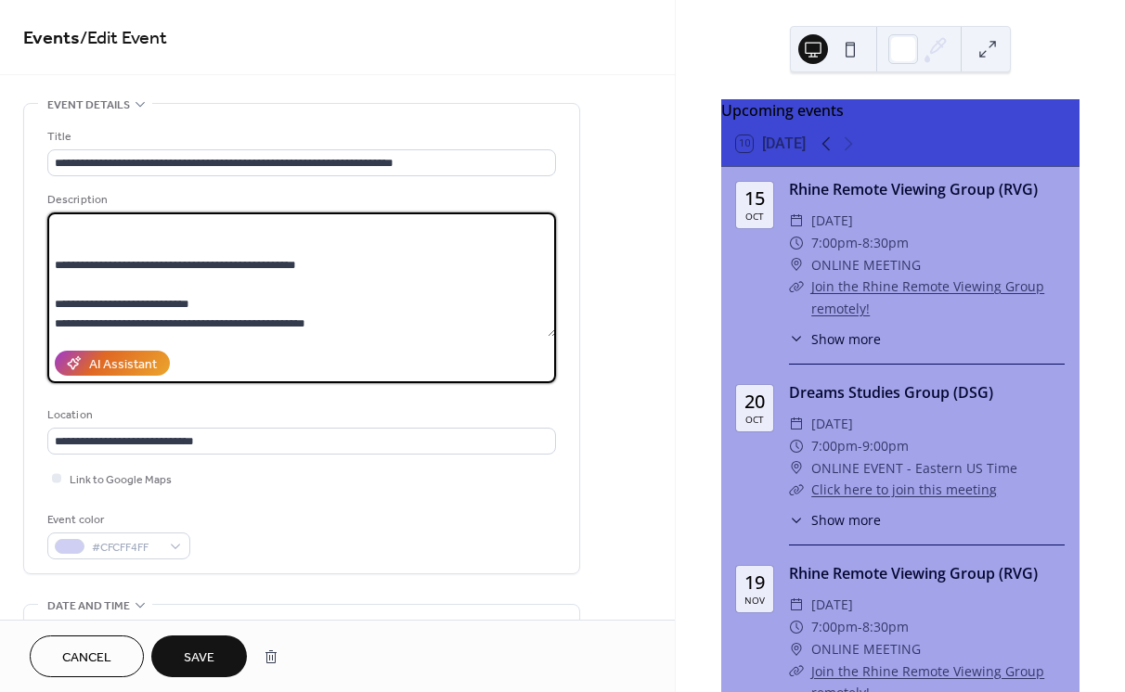
scroll to position [446, 0]
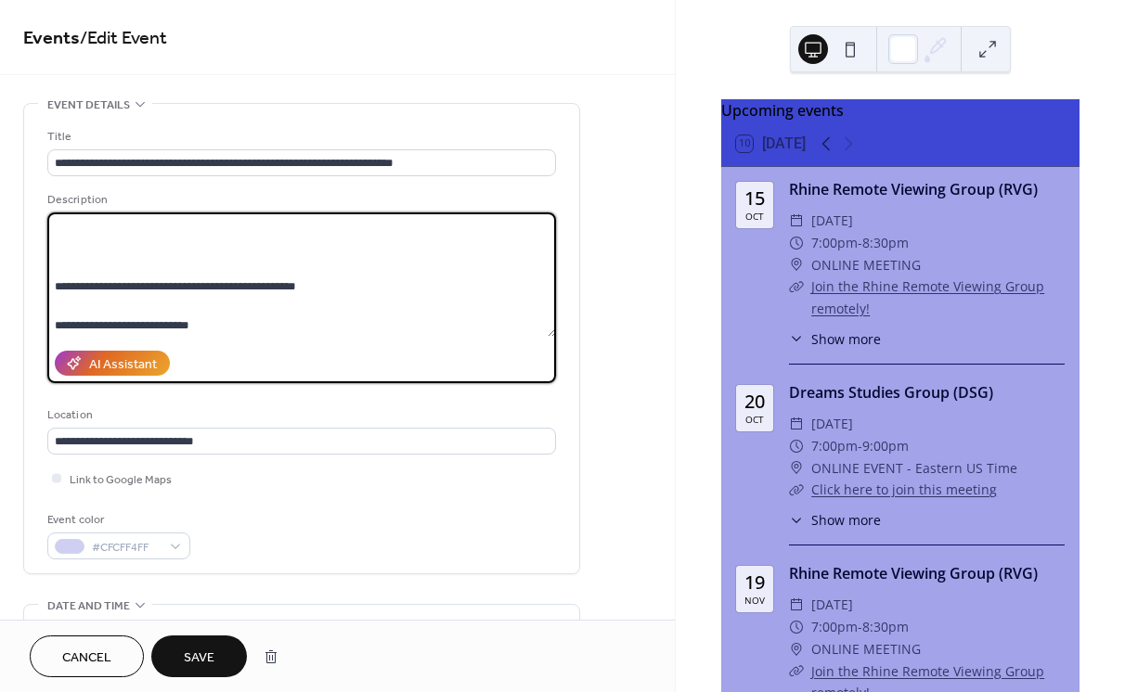
paste textarea "**********"
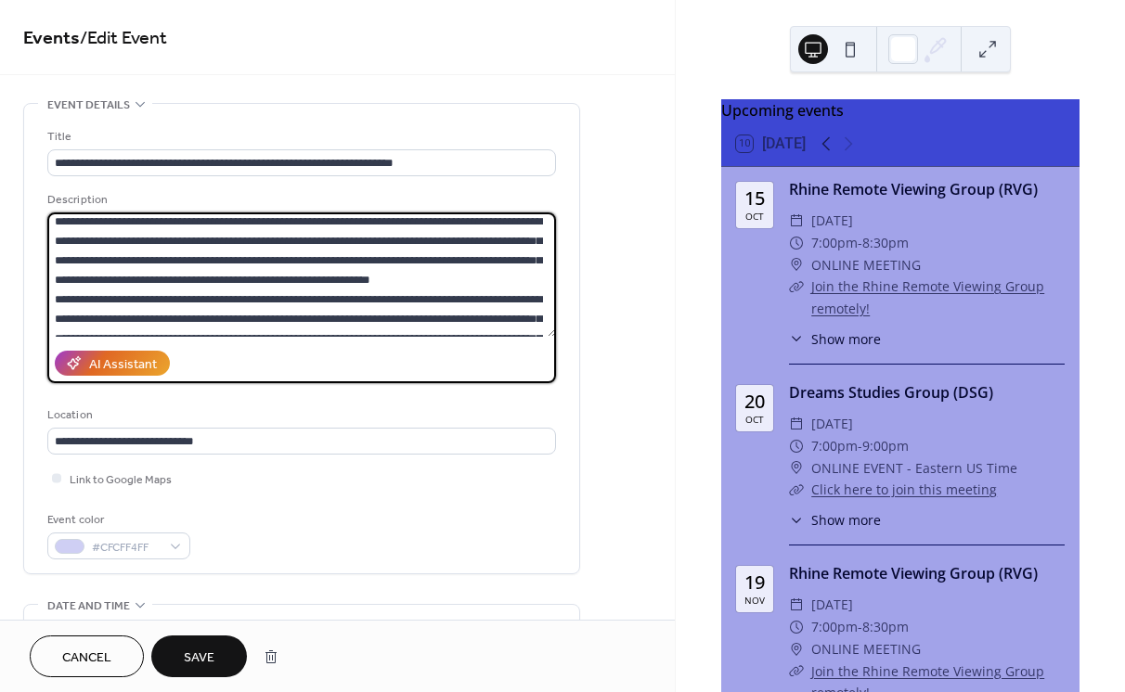
scroll to position [514, 0]
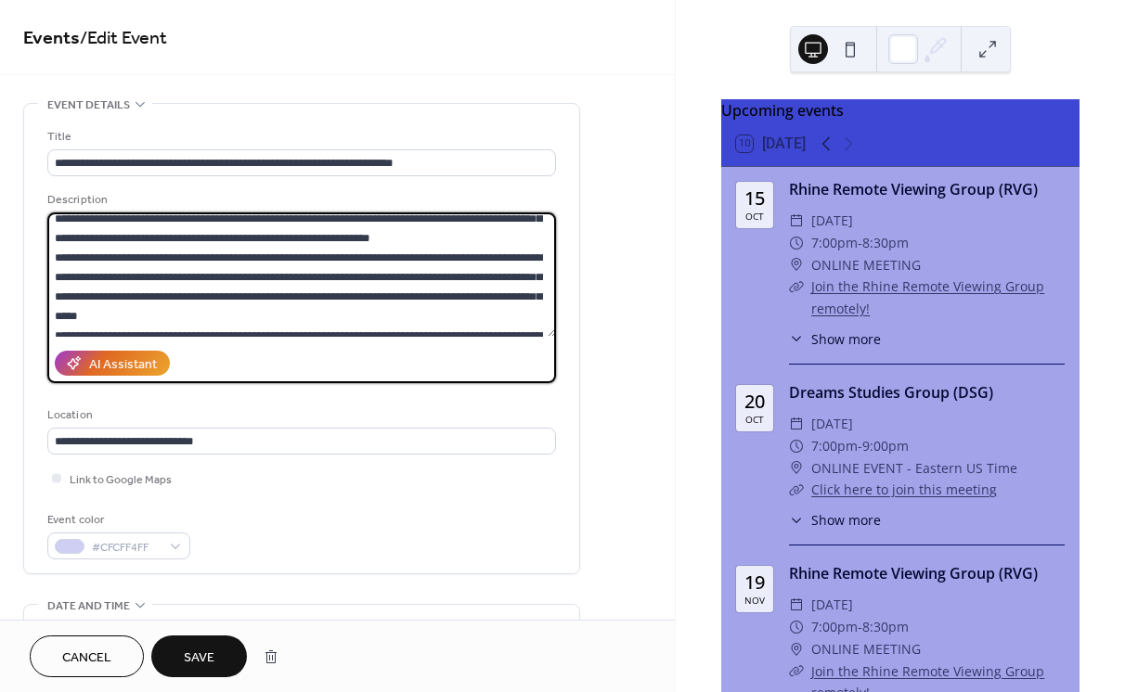
click at [515, 261] on textarea at bounding box center [301, 275] width 509 height 124
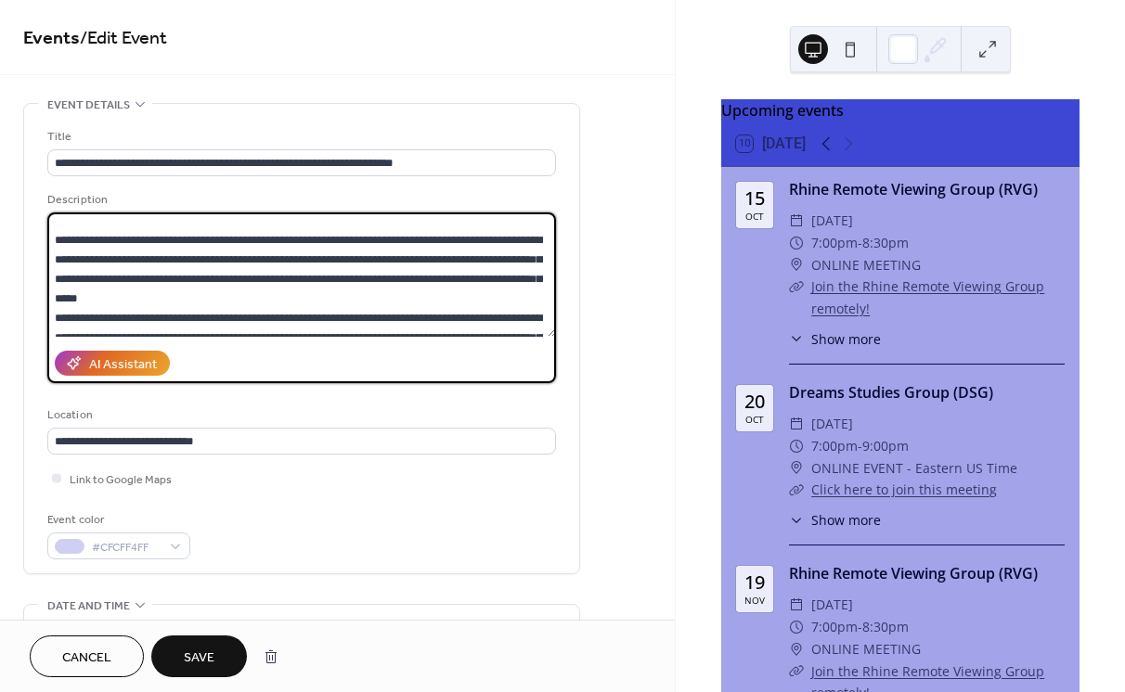
scroll to position [596, 0]
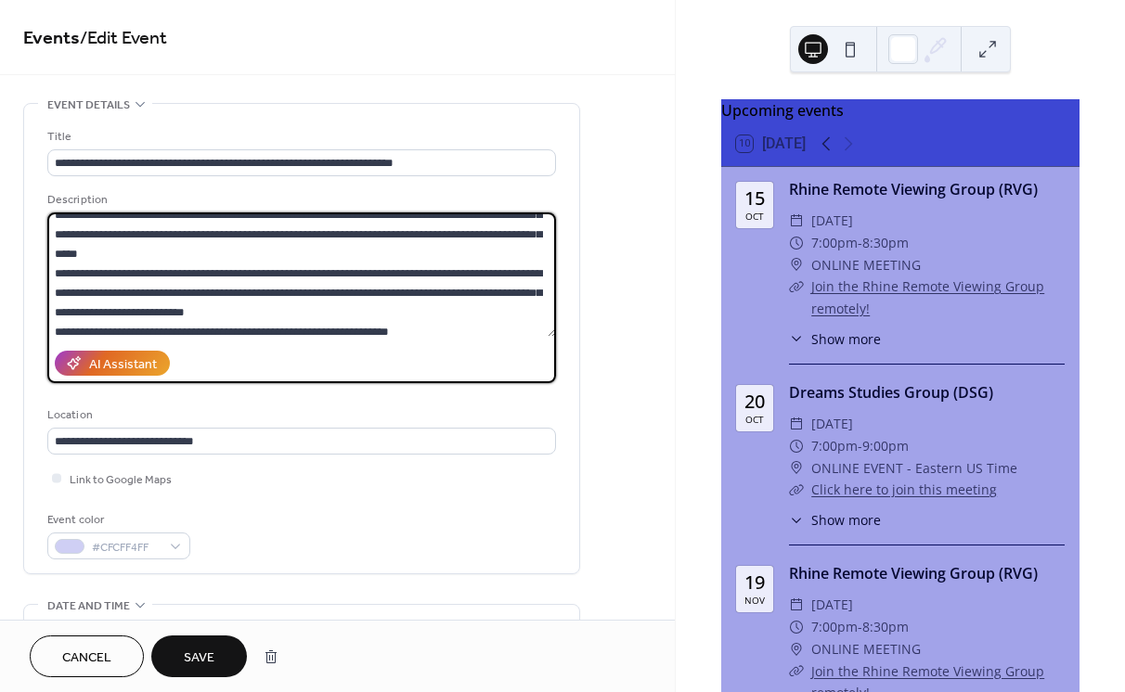
click at [254, 276] on textarea at bounding box center [301, 275] width 509 height 124
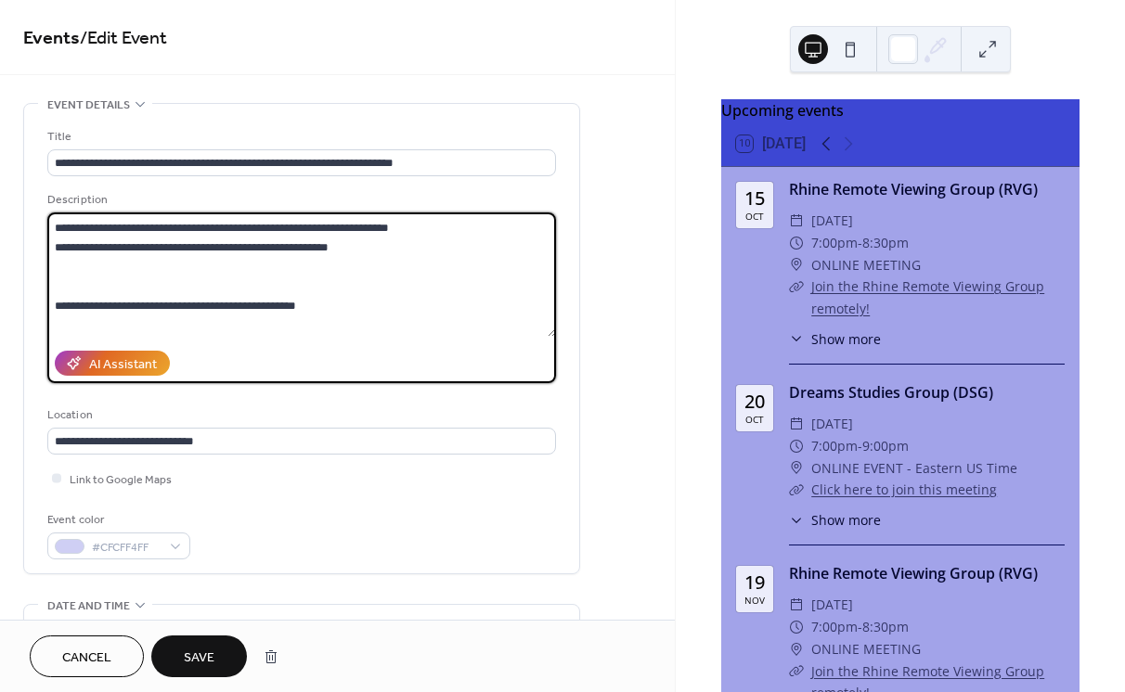
scroll to position [678, 0]
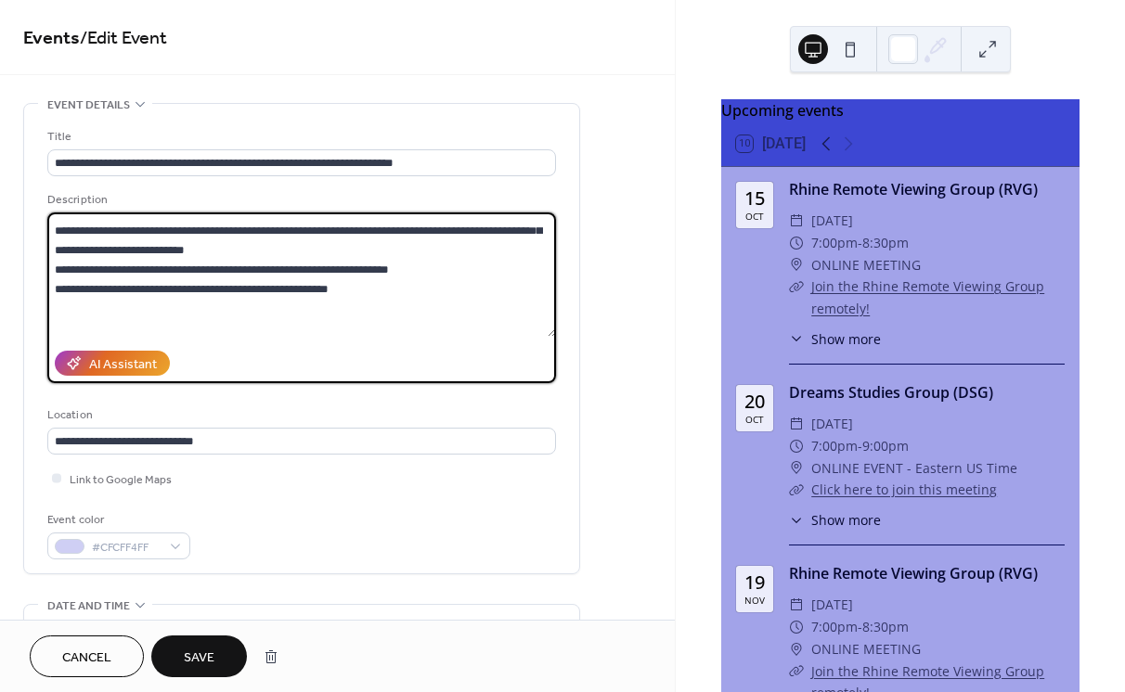
click at [266, 275] on textarea at bounding box center [301, 275] width 509 height 124
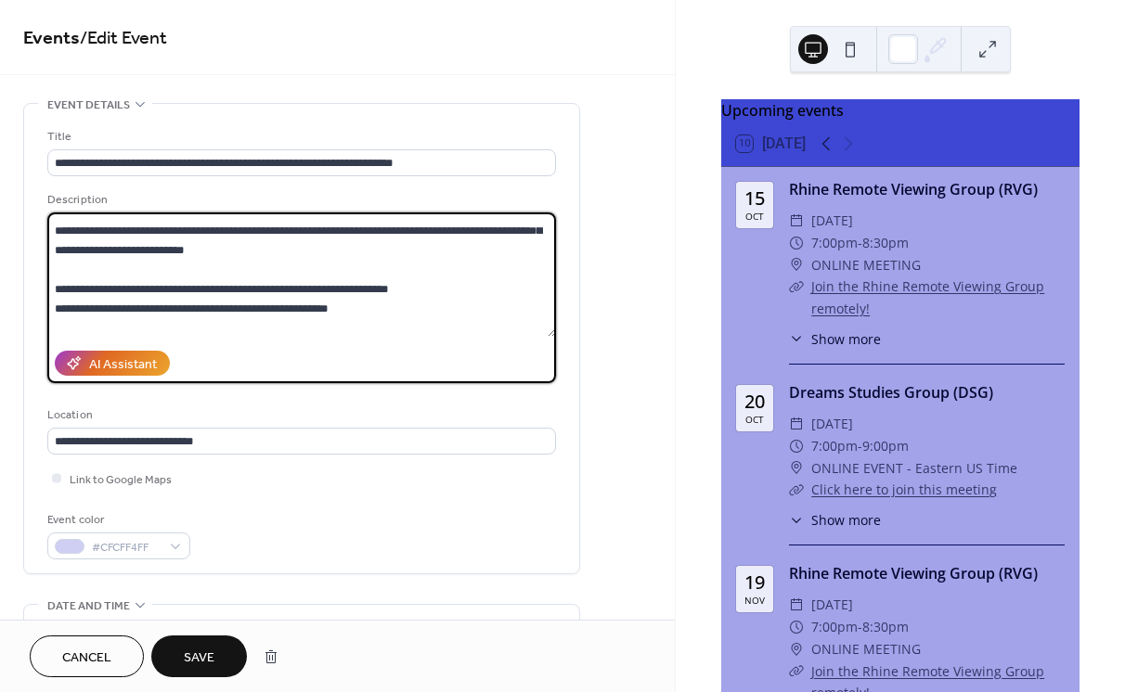
scroll to position [697, 0]
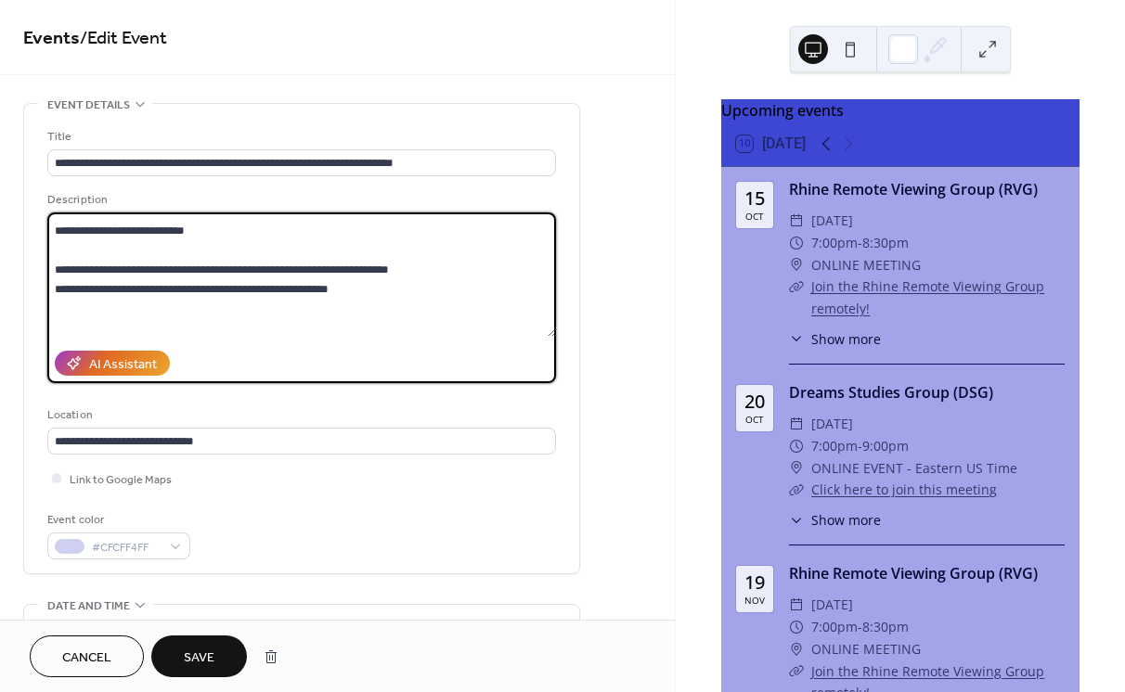
click at [96, 307] on textarea at bounding box center [301, 275] width 509 height 124
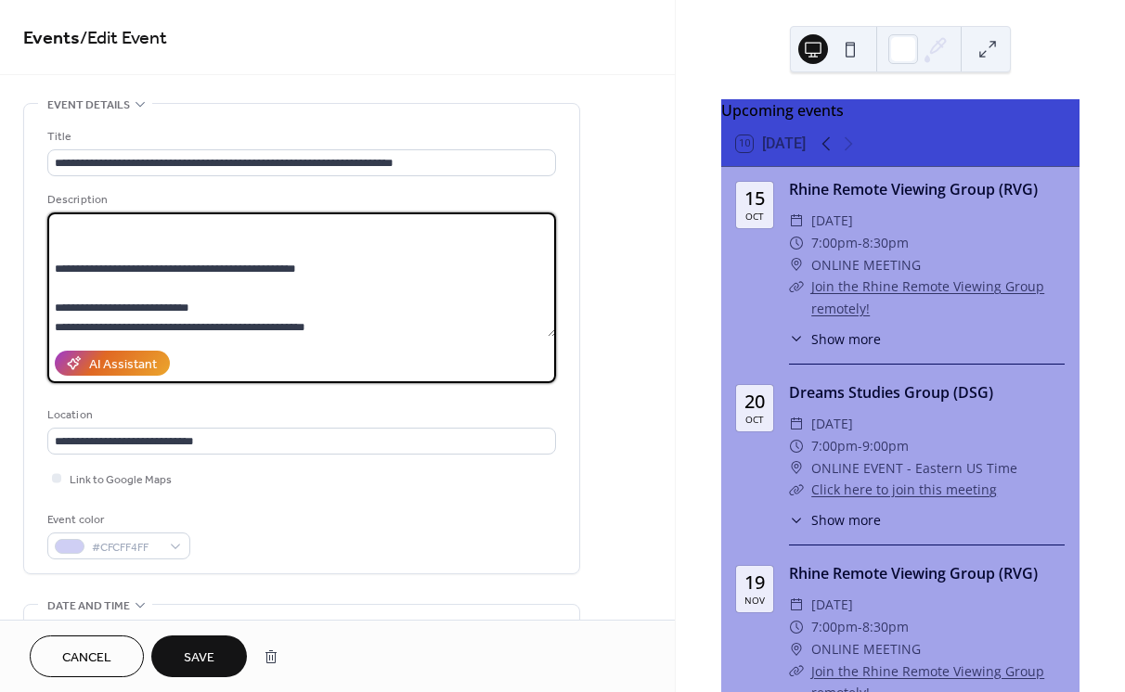
scroll to position [737, 0]
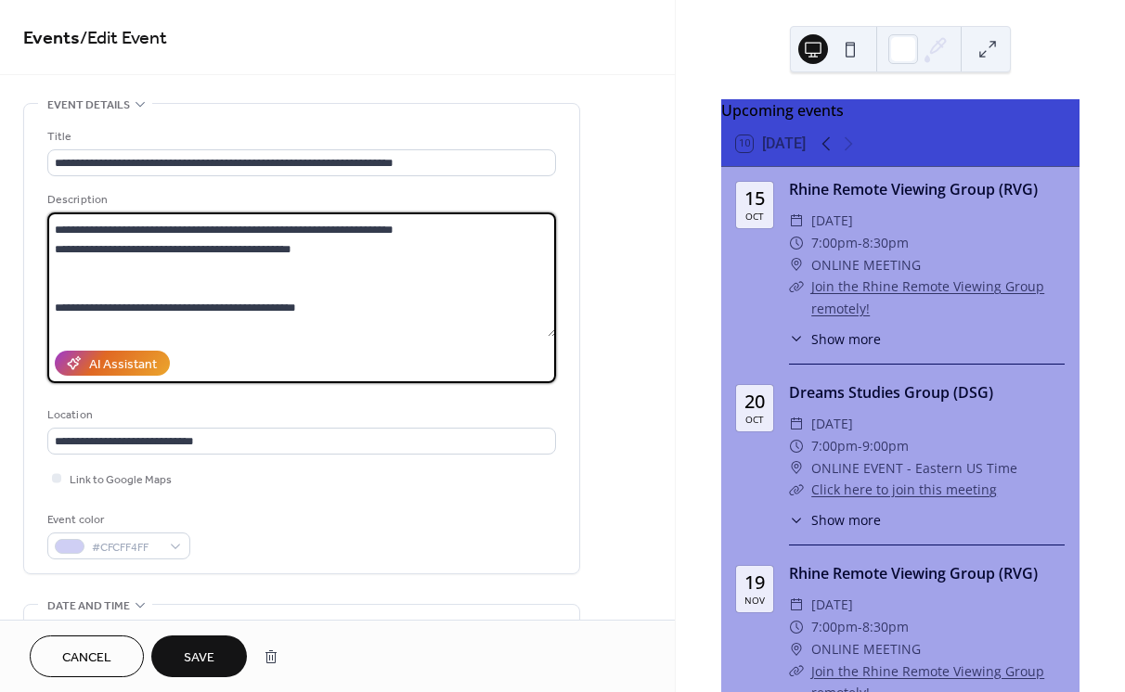
click at [186, 312] on textarea at bounding box center [301, 275] width 509 height 124
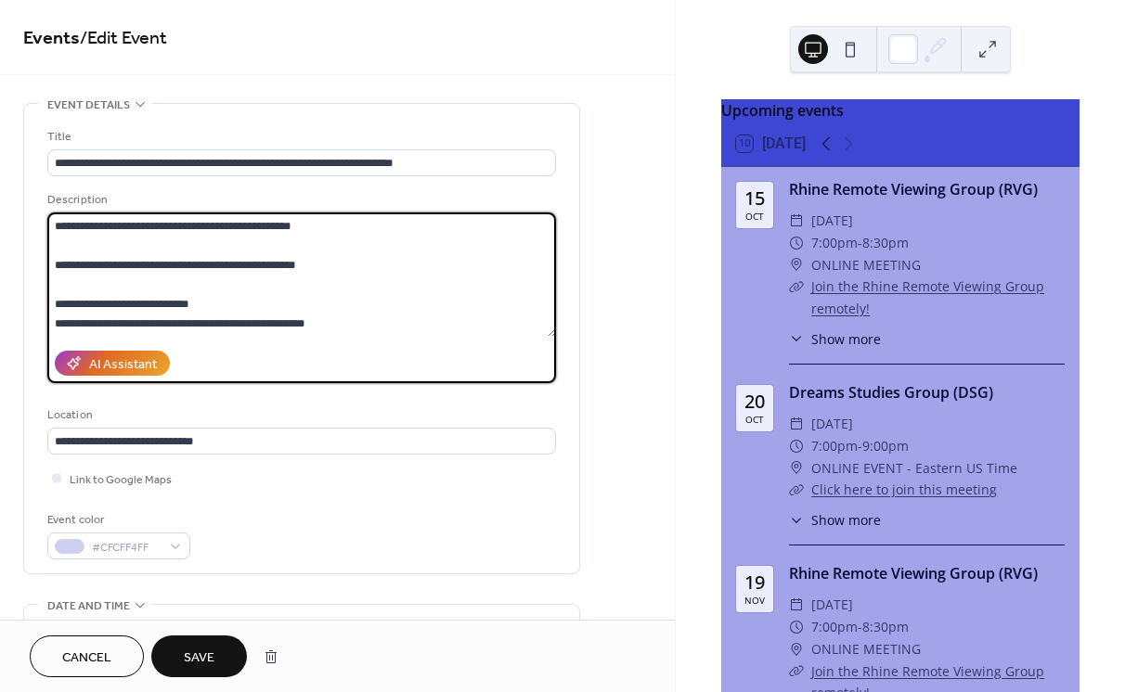
scroll to position [780, 0]
click at [175, 284] on textarea at bounding box center [301, 275] width 509 height 124
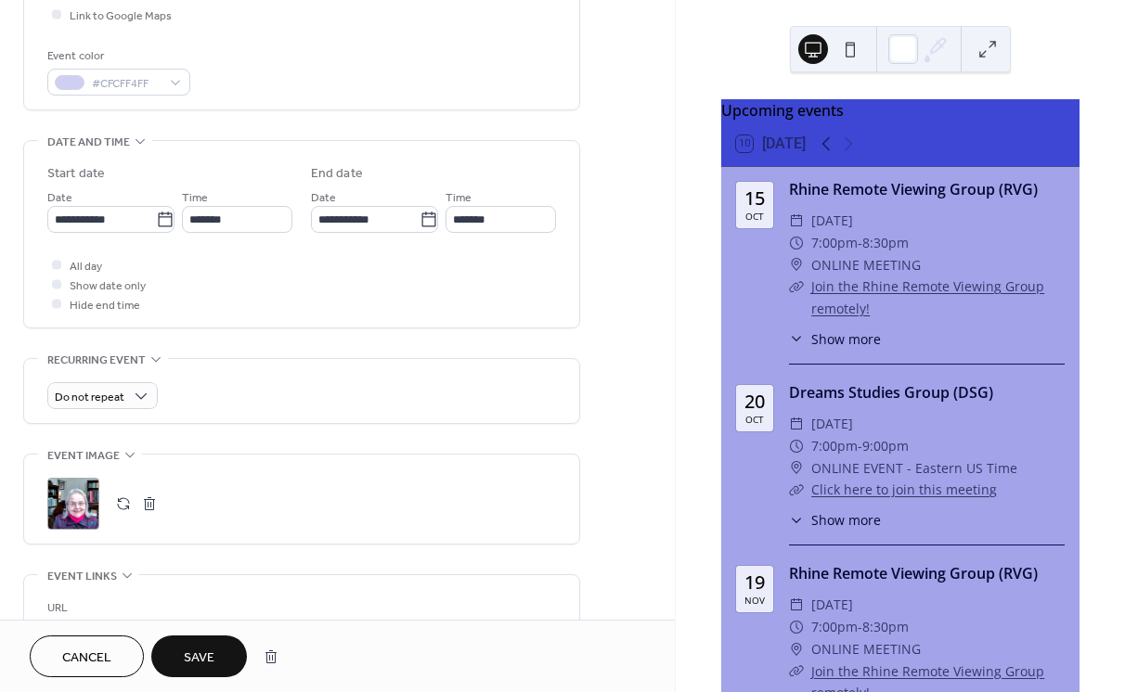
scroll to position [495, 0]
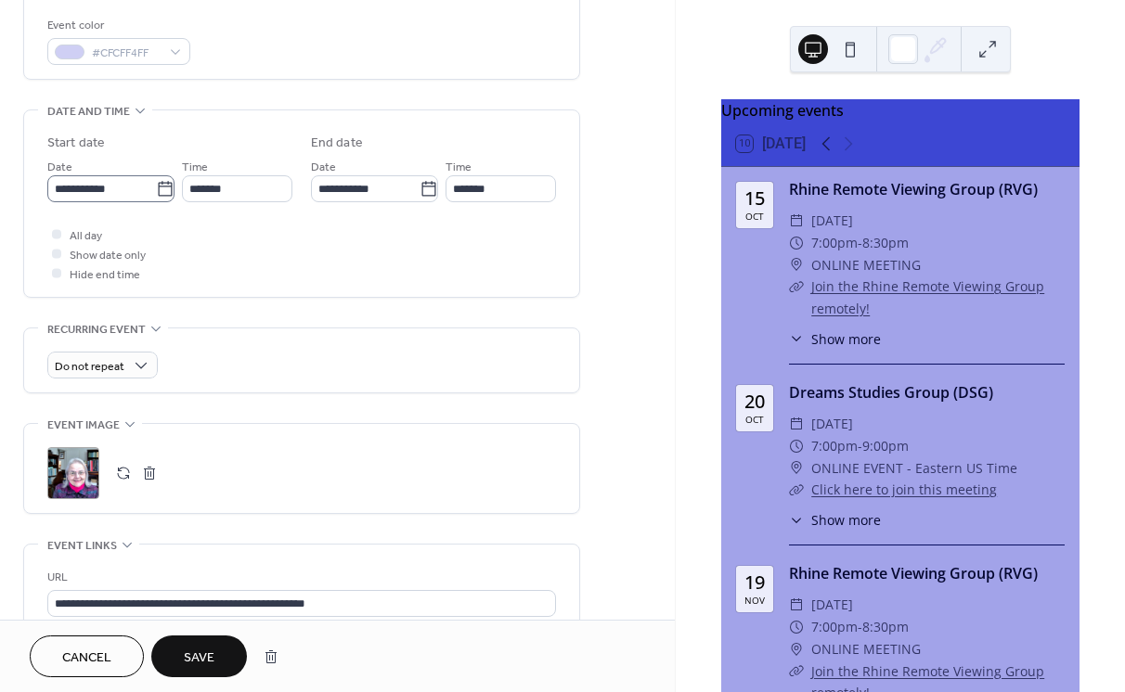
type textarea "**********"
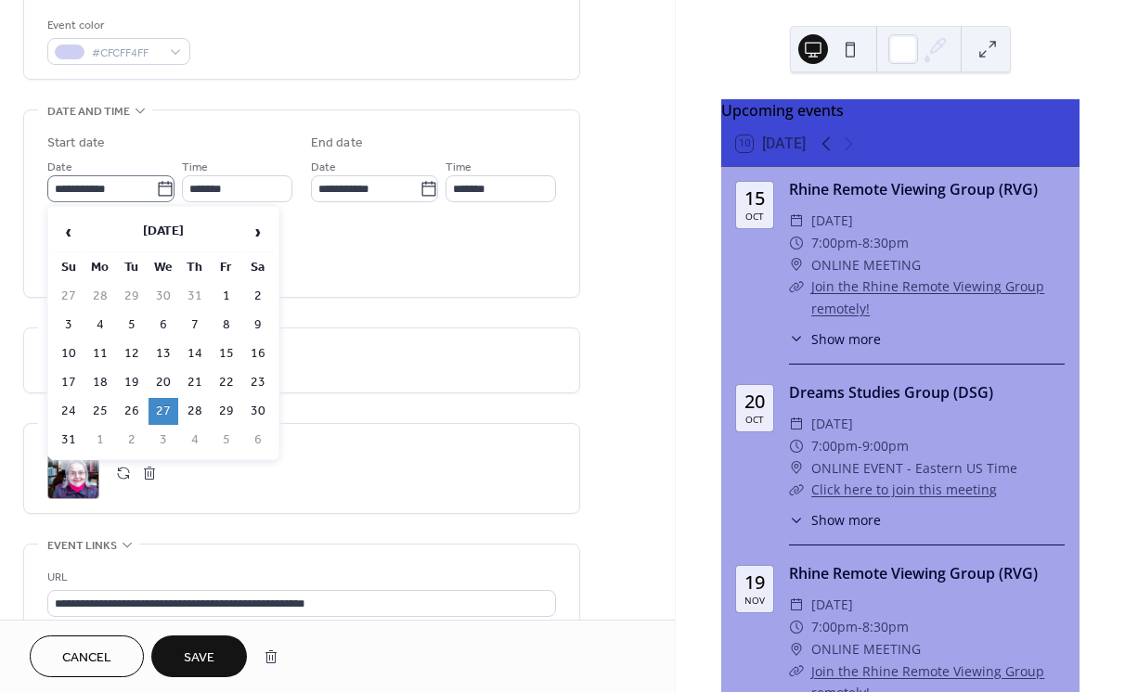
click at [158, 193] on icon at bounding box center [165, 188] width 14 height 15
click at [156, 193] on input "**********" at bounding box center [101, 188] width 109 height 27
click at [255, 234] on span "›" at bounding box center [258, 231] width 28 height 37
click at [254, 234] on span "›" at bounding box center [258, 231] width 28 height 37
click at [156, 379] on td "22" at bounding box center [164, 382] width 30 height 27
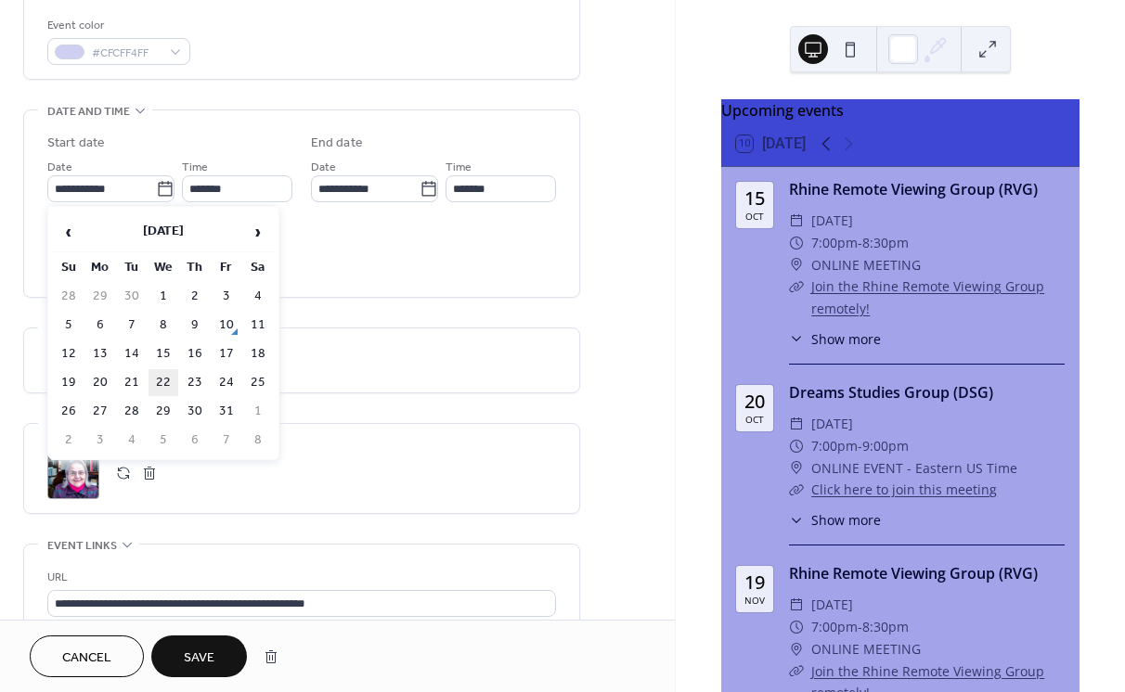
type input "**********"
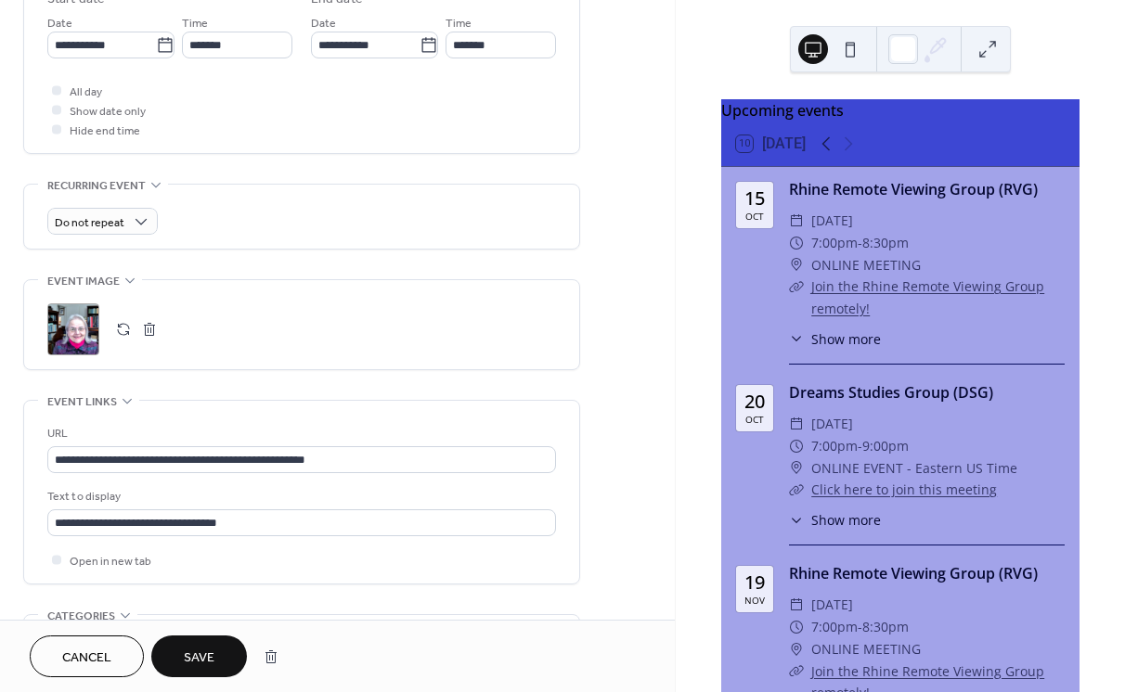
scroll to position [680, 0]
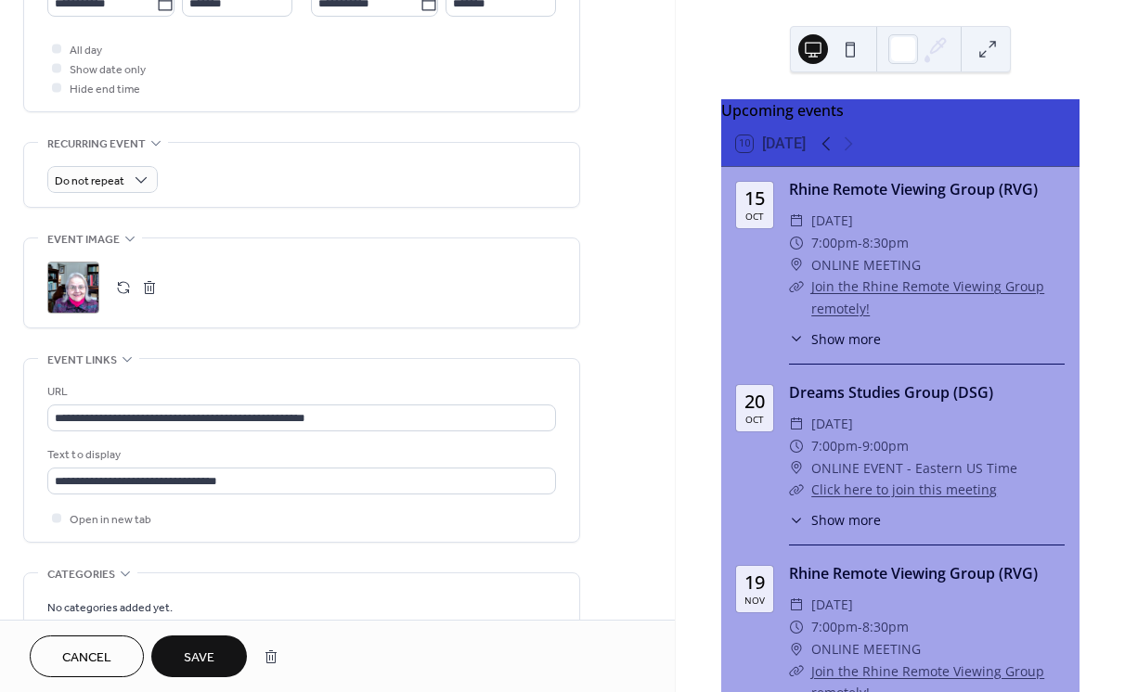
click at [1090, 128] on div "Upcoming events 10 Today 15 Oct Rhine Remote Viewing Group (RVG) ​ Wednesday, O…" at bounding box center [900, 346] width 449 height 692
click at [63, 287] on div ";" at bounding box center [73, 288] width 52 height 52
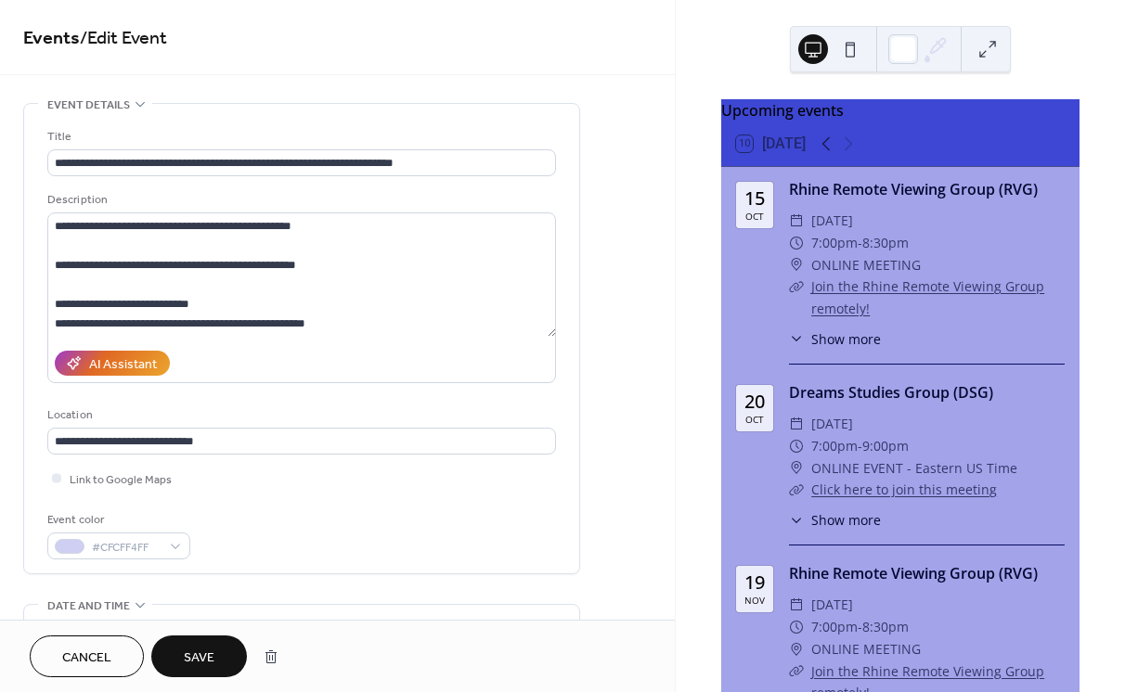
scroll to position [0, 0]
click at [205, 660] on span "Save" at bounding box center [199, 658] width 31 height 19
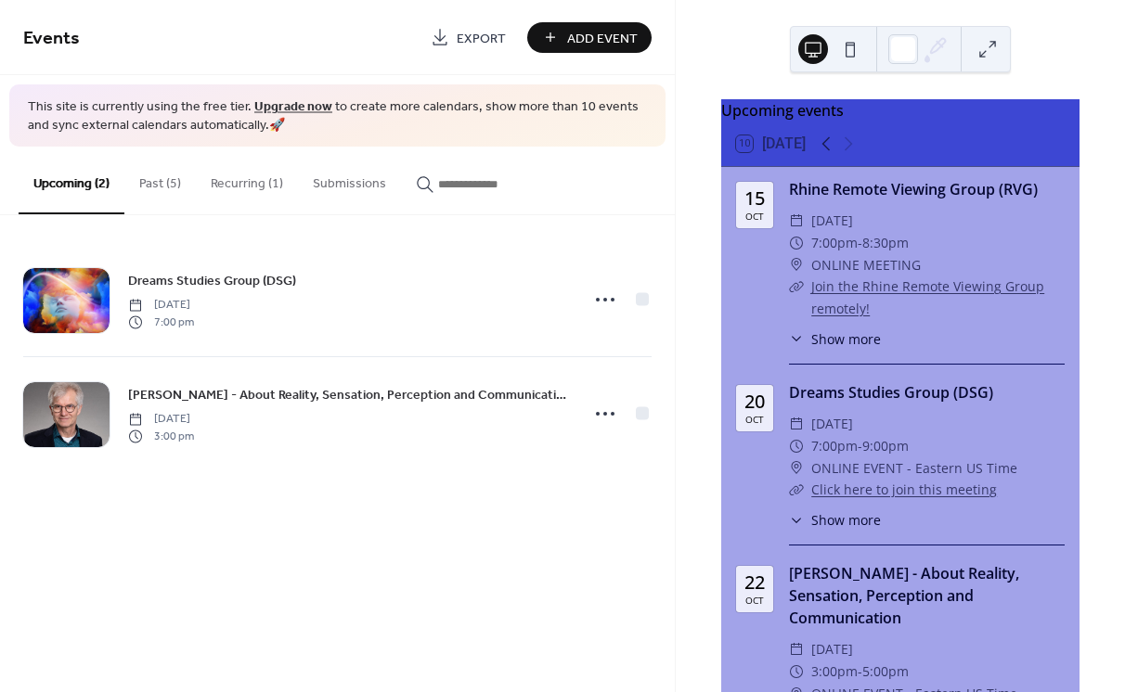
click at [160, 187] on button "Past (5)" at bounding box center [159, 180] width 71 height 66
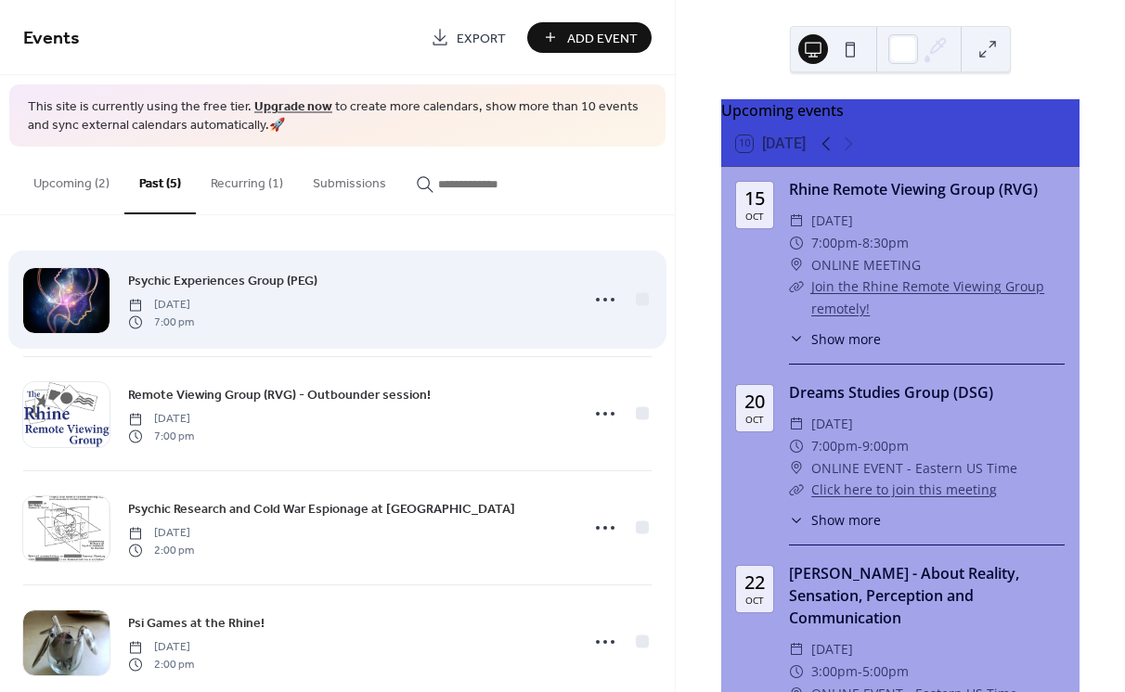
click at [243, 291] on div "Psychic Experiences Group (PEG) Tuesday, September 2, 2025 7:00 pm" at bounding box center [348, 299] width 440 height 59
click at [603, 298] on circle at bounding box center [605, 300] width 4 height 4
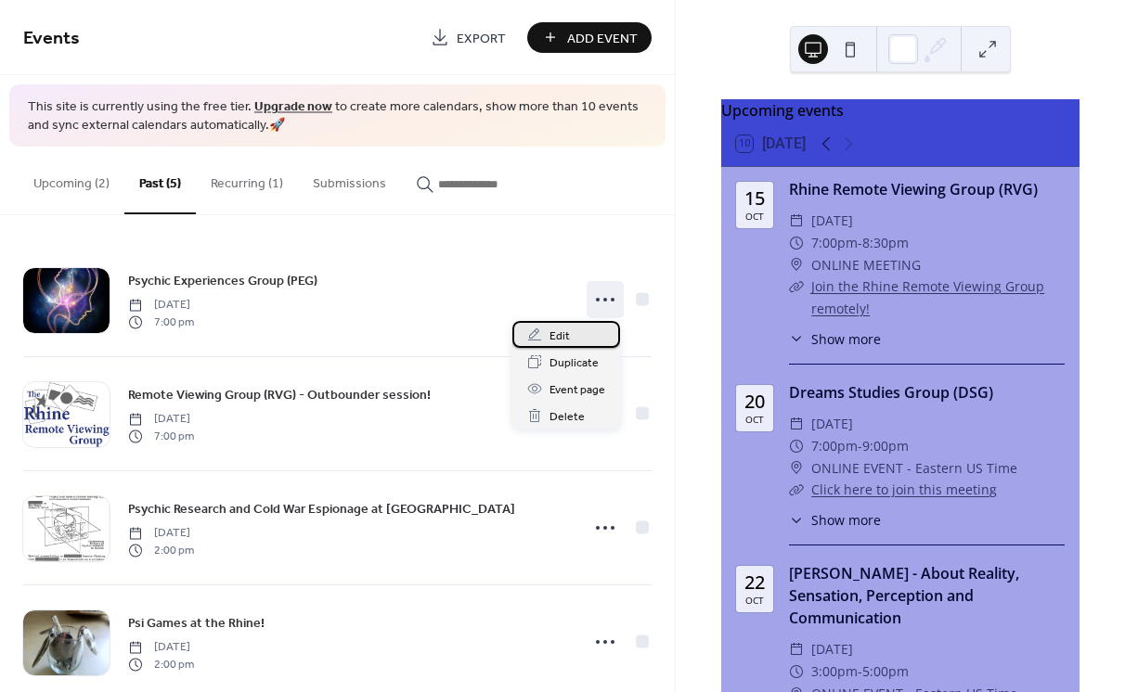
click at [542, 337] on div "Edit" at bounding box center [566, 334] width 108 height 27
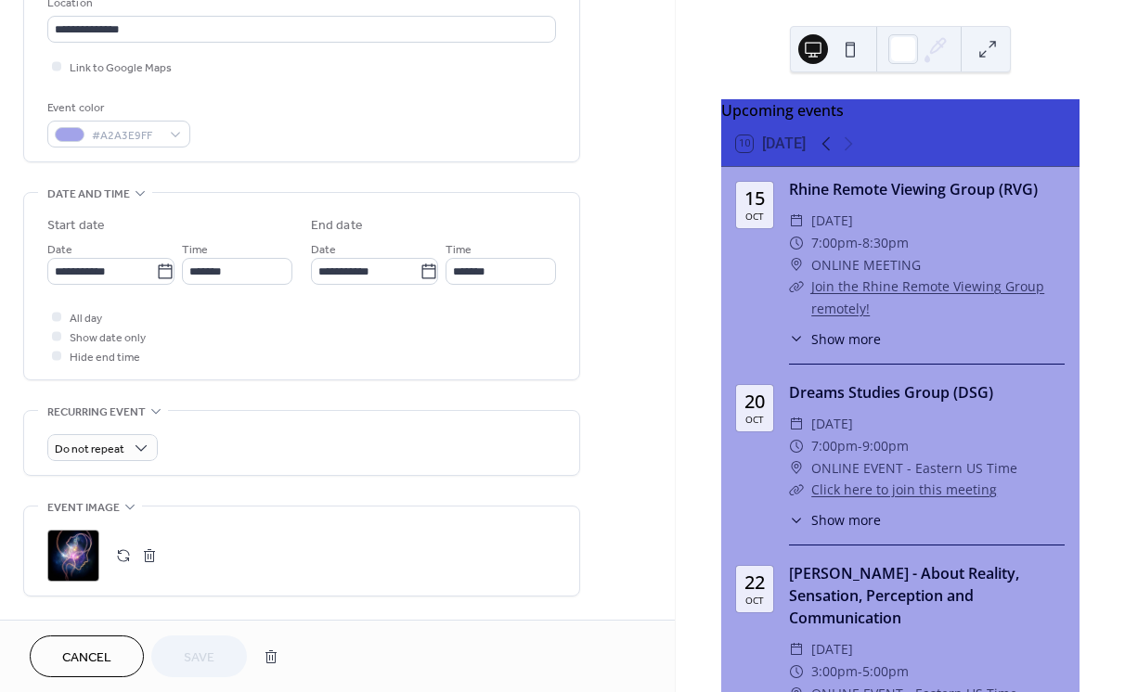
scroll to position [433, 0]
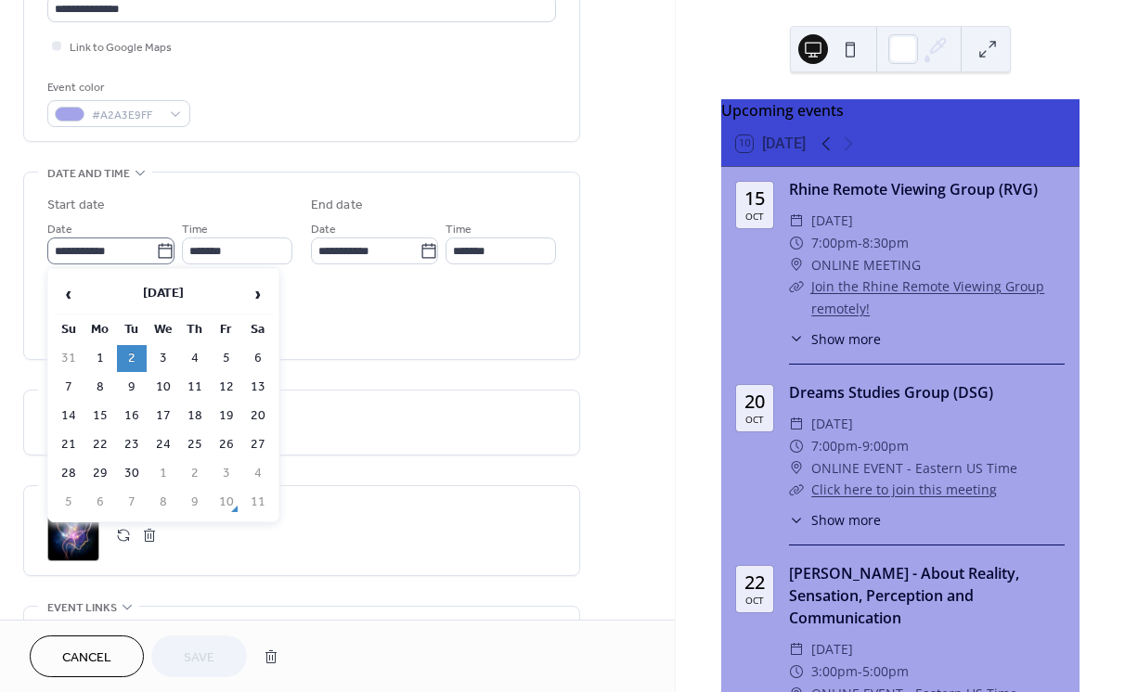
click at [156, 249] on icon at bounding box center [165, 251] width 19 height 19
click at [154, 249] on input "**********" at bounding box center [101, 251] width 109 height 27
click at [254, 294] on span "›" at bounding box center [258, 294] width 28 height 37
click at [259, 296] on span "›" at bounding box center [258, 294] width 28 height 37
click at [127, 381] on td "4" at bounding box center [132, 387] width 30 height 27
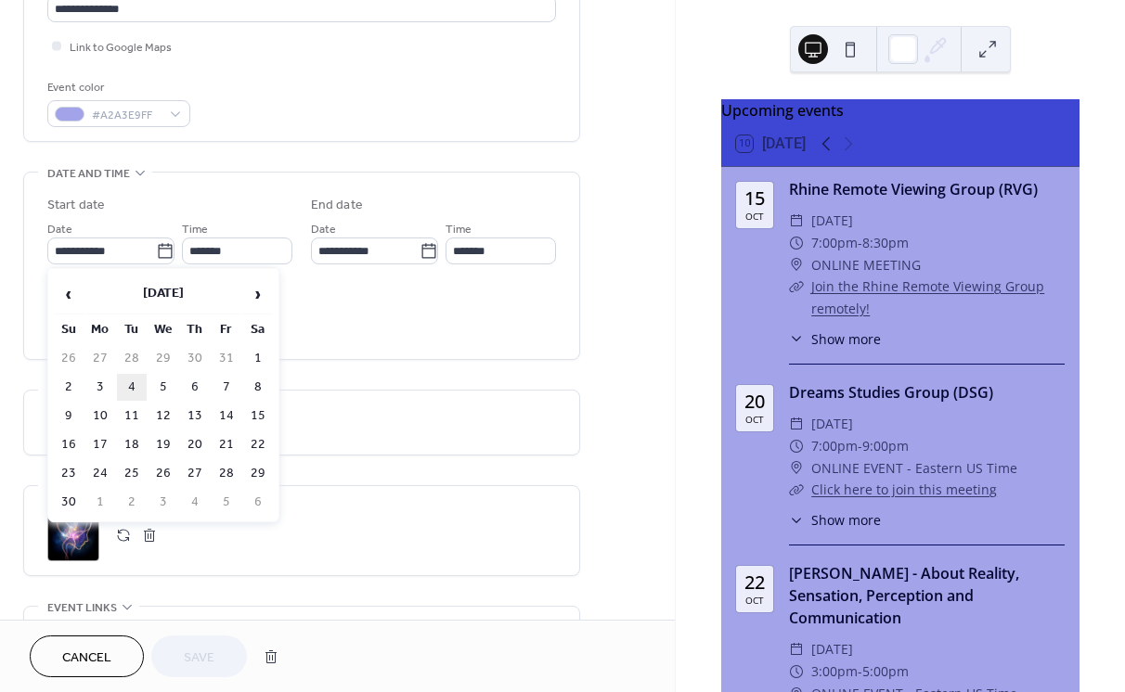
type input "**********"
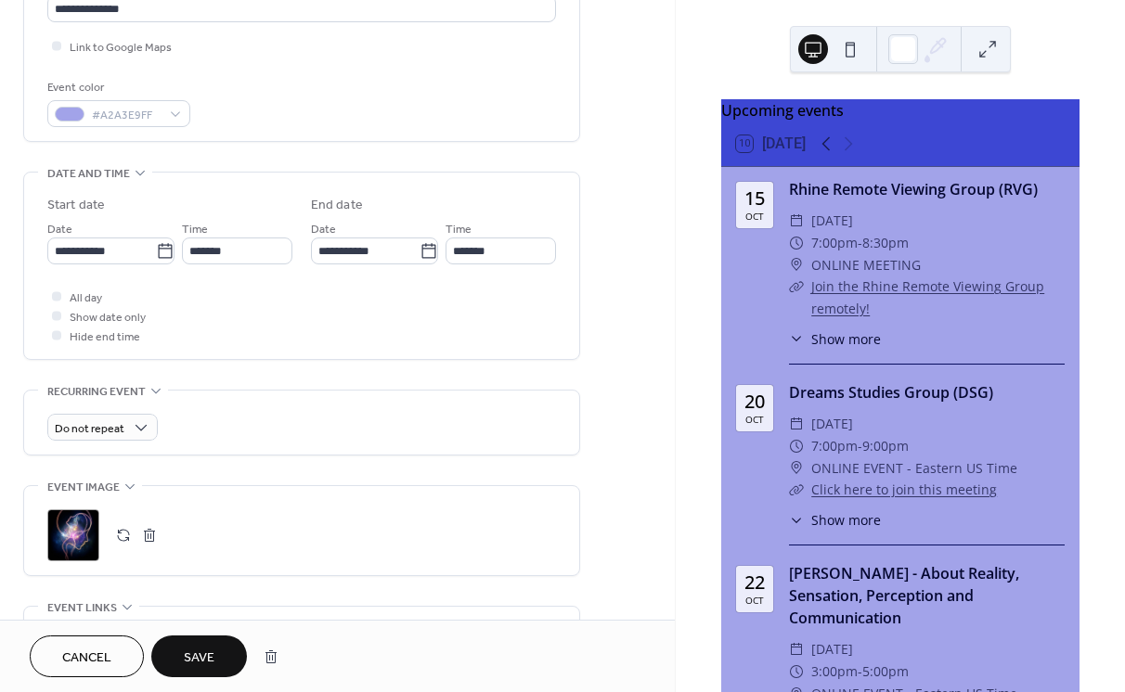
click at [200, 660] on span "Save" at bounding box center [199, 658] width 31 height 19
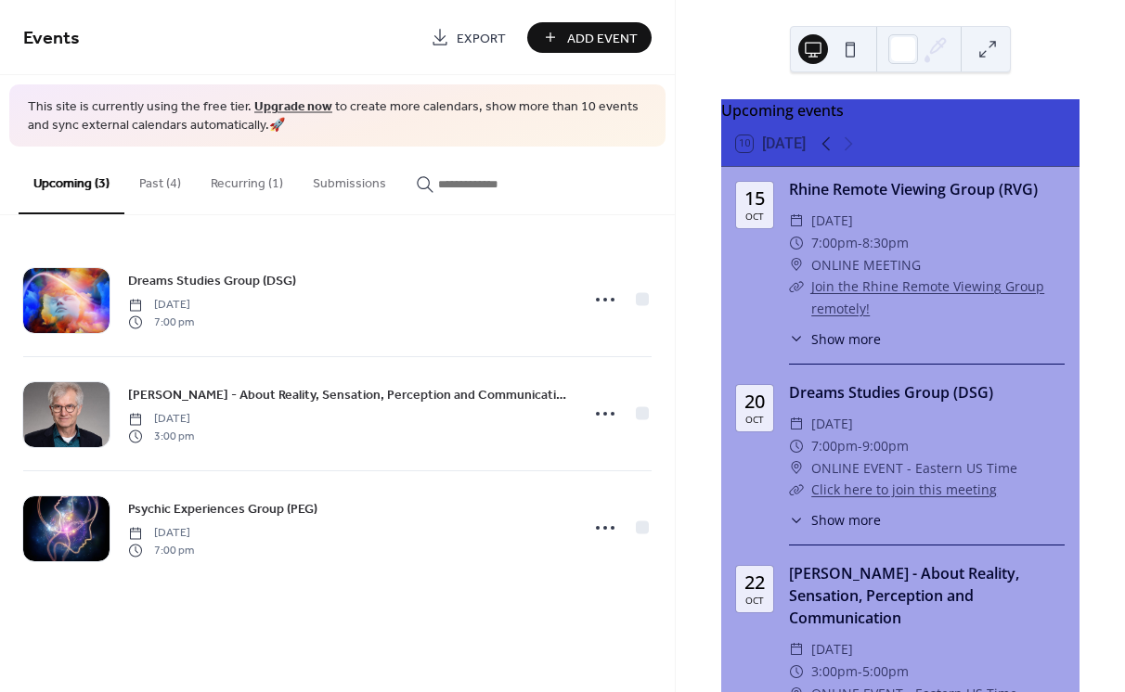
click at [151, 183] on button "Past (4)" at bounding box center [159, 180] width 71 height 66
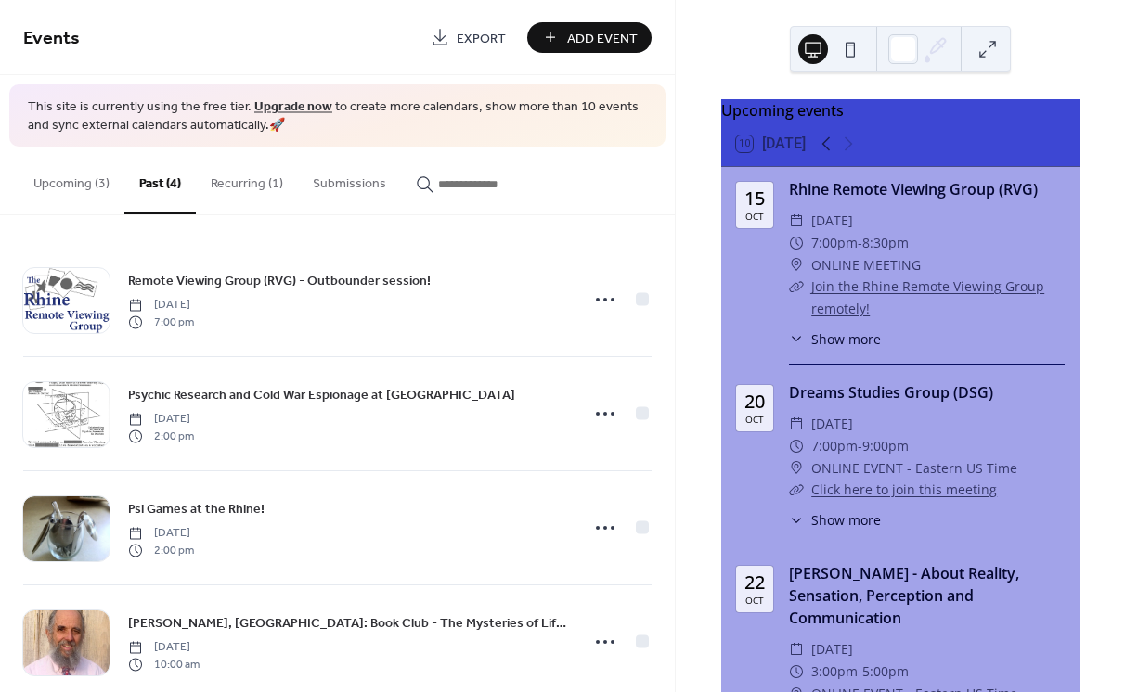
click at [61, 190] on button "Upcoming (3)" at bounding box center [72, 180] width 106 height 66
